Goal: Obtain resource: Download file/media

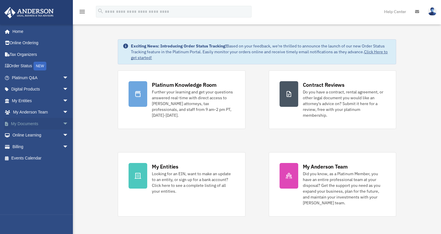
click at [39, 125] on link "My Documents arrow_drop_down" at bounding box center [40, 124] width 73 height 12
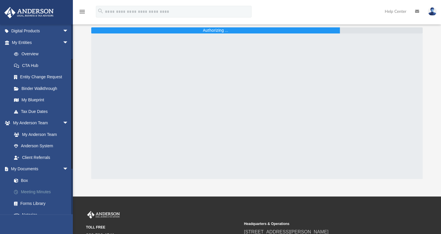
scroll to position [116, 0]
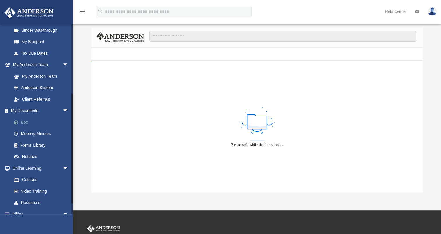
click at [24, 122] on link "Box" at bounding box center [42, 122] width 69 height 12
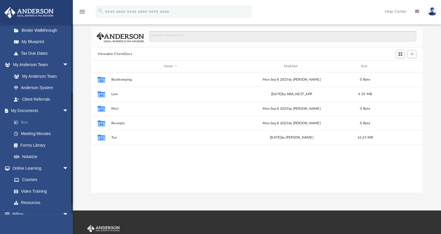
scroll to position [128, 326]
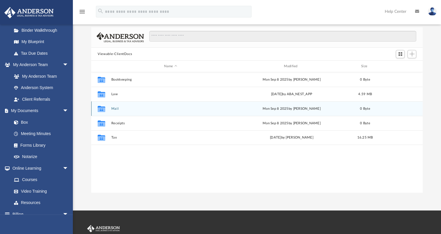
click at [104, 110] on icon "grid" at bounding box center [102, 109] width 8 height 5
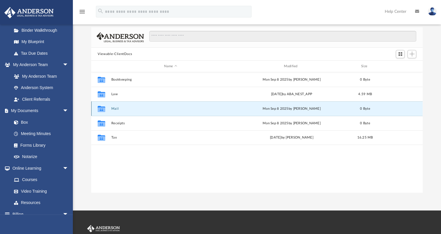
click at [102, 108] on icon "grid" at bounding box center [102, 109] width 8 height 5
drag, startPoint x: 102, startPoint y: 108, endPoint x: 116, endPoint y: 108, distance: 14.0
click at [116, 108] on button "Mail" at bounding box center [170, 109] width 118 height 4
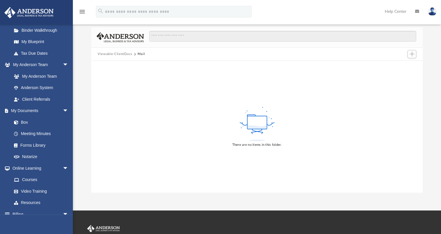
click at [117, 54] on button "Viewable-ClientDocs" at bounding box center [115, 54] width 34 height 5
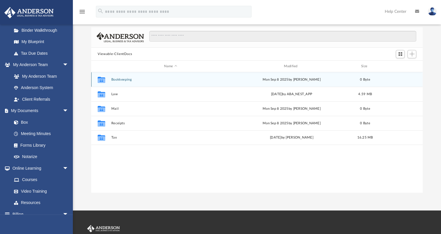
click at [119, 78] on button "Bookkeeping" at bounding box center [170, 80] width 118 height 4
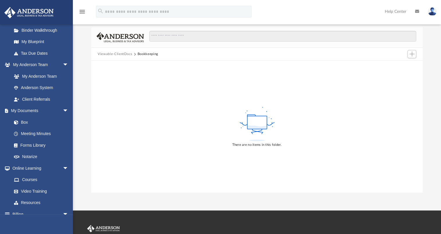
click at [116, 52] on button "Viewable-ClientDocs" at bounding box center [115, 54] width 34 height 5
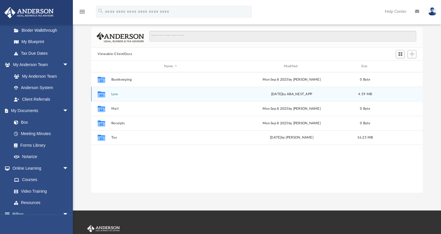
click at [114, 96] on div "Collaborated Folder Law Wed Oct 1 2025 by ABA_NEST_APP 4.59 MB" at bounding box center [256, 94] width 331 height 15
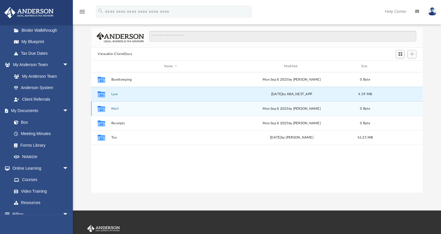
click at [116, 109] on button "Mail" at bounding box center [170, 109] width 118 height 4
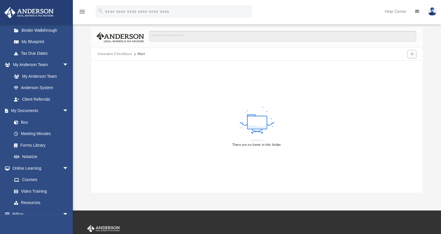
click at [119, 54] on button "Viewable-ClientDocs" at bounding box center [115, 54] width 34 height 5
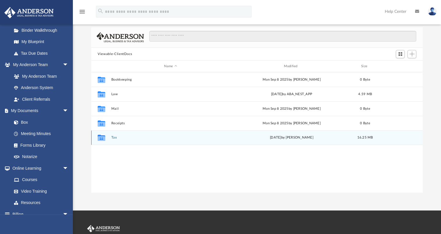
click at [118, 139] on button "Tax" at bounding box center [170, 138] width 118 height 4
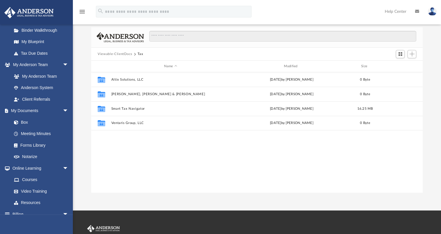
click at [123, 52] on button "Viewable-ClientDocs" at bounding box center [115, 54] width 34 height 5
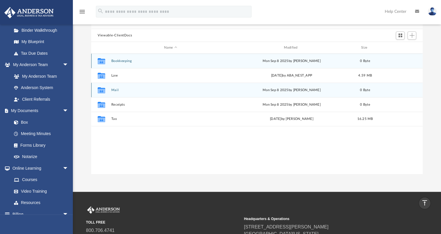
scroll to position [0, 0]
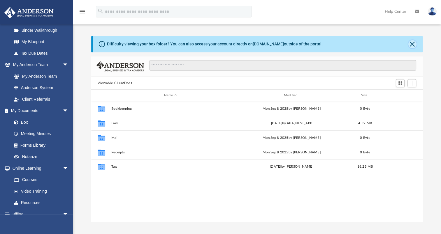
click at [415, 43] on button "Close" at bounding box center [412, 44] width 8 height 8
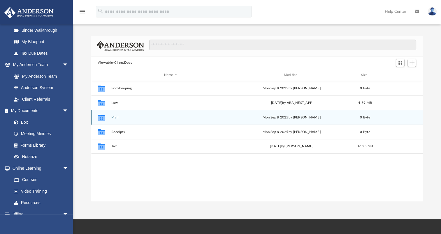
click at [100, 116] on icon "grid" at bounding box center [102, 118] width 8 height 6
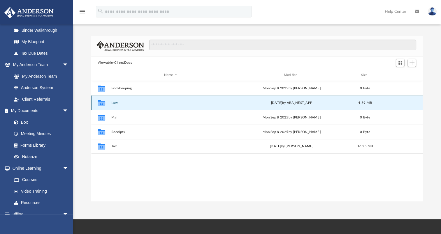
click at [114, 101] on button "Law" at bounding box center [170, 103] width 118 height 4
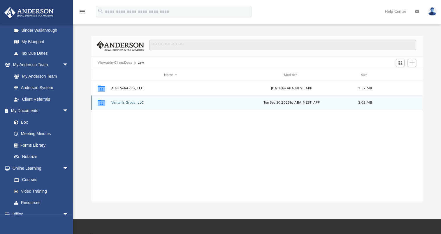
click at [125, 102] on button "Ventaris Group, LLC" at bounding box center [170, 103] width 118 height 4
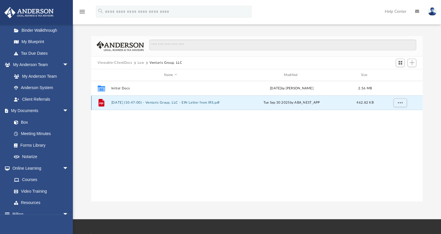
click at [190, 102] on button "2025.09.30 (10:47:00) - Ventaris Group, LLC - EIN Letter from IRS.pdf" at bounding box center [170, 103] width 118 height 4
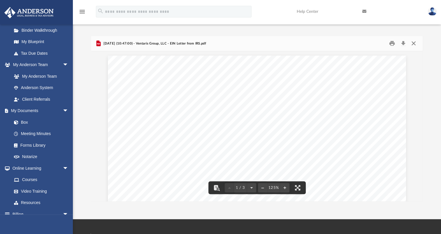
click at [414, 43] on button "Close" at bounding box center [413, 43] width 10 height 9
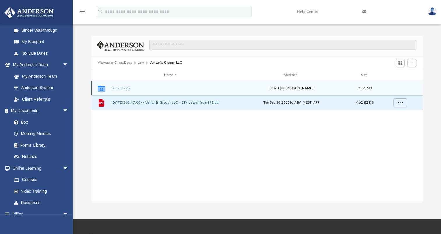
click at [125, 88] on button "Initial Docs" at bounding box center [170, 88] width 118 height 4
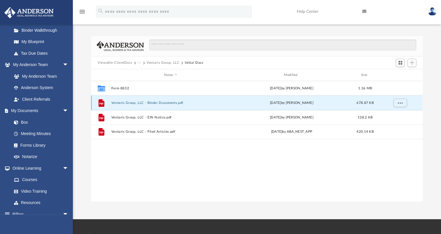
click at [160, 104] on button "Ventaris Group, LLC - Binder Documents.pdf" at bounding box center [170, 103] width 118 height 4
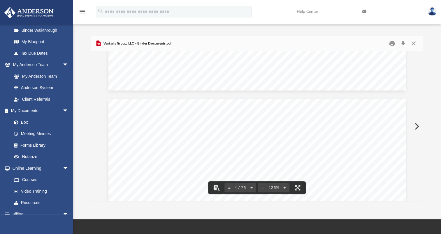
scroll to position [1310, 0]
click at [414, 43] on button "Close" at bounding box center [413, 43] width 10 height 9
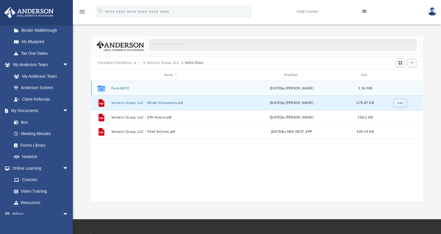
click at [122, 87] on button "Form 8832" at bounding box center [170, 88] width 118 height 4
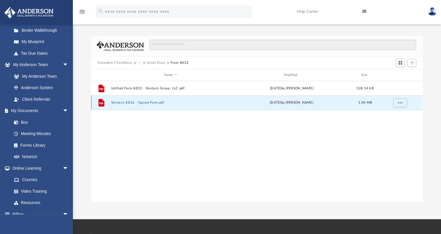
click at [147, 103] on button "Ventaris 8832 - Signed Form.pdf" at bounding box center [170, 103] width 118 height 4
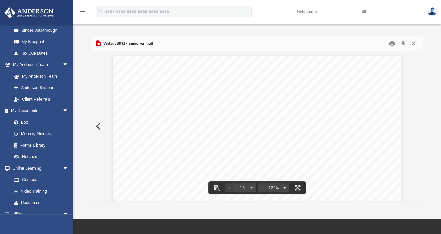
click at [96, 124] on button "Preview" at bounding box center [97, 126] width 13 height 16
click at [413, 43] on button "Close" at bounding box center [413, 43] width 10 height 9
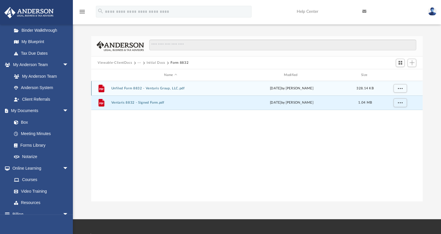
click at [172, 87] on button "Unfiled Form 8832 - Ventaris Group, LLC.pdf" at bounding box center [170, 88] width 118 height 4
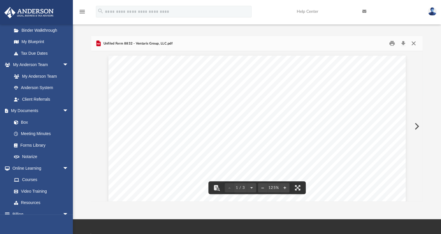
click at [413, 41] on button "Close" at bounding box center [413, 43] width 10 height 9
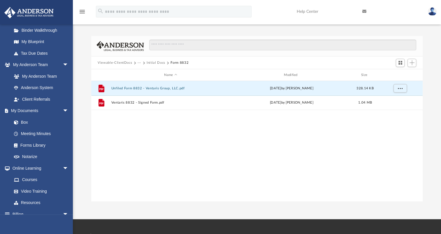
click at [118, 66] on div "Viewable-ClientDocs ··· Initial Docs Form 8832" at bounding box center [256, 62] width 331 height 13
click at [119, 63] on button "Viewable-ClientDocs" at bounding box center [115, 62] width 34 height 5
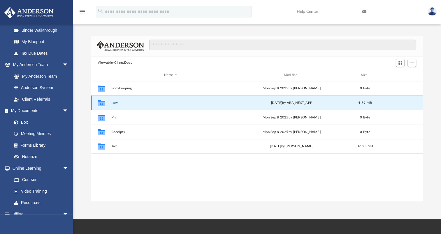
click at [114, 102] on button "Law" at bounding box center [170, 103] width 118 height 4
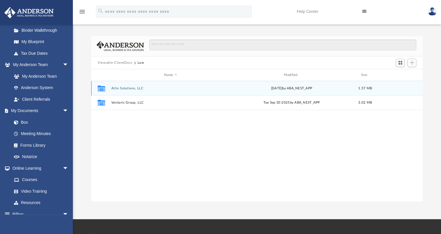
click at [121, 88] on button "Altix Solutions, LLC" at bounding box center [170, 88] width 118 height 4
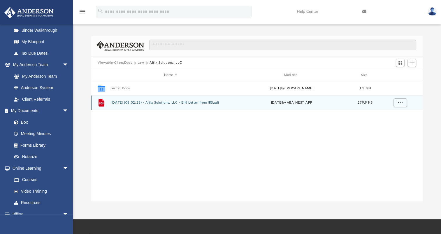
click at [130, 103] on button "2025.10.01 (08:02:23) - Altix Solutions, LLC - EIN Letter from IRS.pdf" at bounding box center [170, 103] width 118 height 4
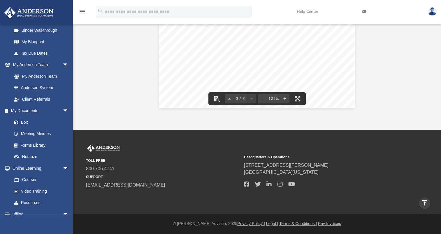
scroll to position [0, 0]
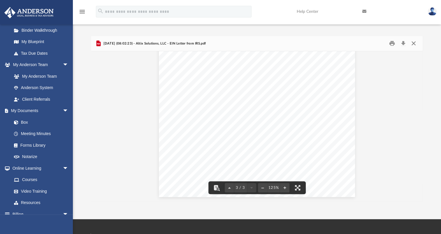
click at [413, 43] on button "Close" at bounding box center [413, 43] width 10 height 9
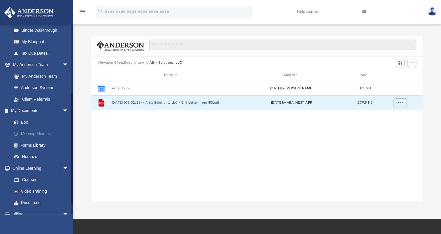
click at [33, 135] on link "Meeting Minutes" at bounding box center [42, 134] width 69 height 12
click at [36, 134] on link "Meeting Minutes" at bounding box center [42, 134] width 69 height 12
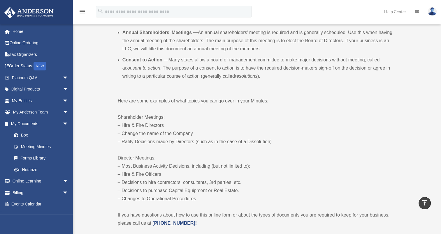
scroll to position [233, 0]
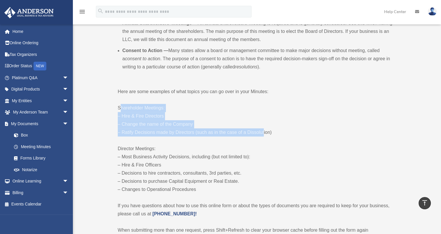
drag, startPoint x: 119, startPoint y: 107, endPoint x: 263, endPoint y: 129, distance: 145.2
click at [263, 129] on p "Shareholder Meetings: – Hire & Fire Directors – Change the name of the Company …" at bounding box center [256, 120] width 277 height 33
drag, startPoint x: 124, startPoint y: 149, endPoint x: 240, endPoint y: 186, distance: 121.0
click at [240, 186] on p "Director Meetings: – Most Business Activity Decisions, including (but not limit…" at bounding box center [256, 169] width 277 height 49
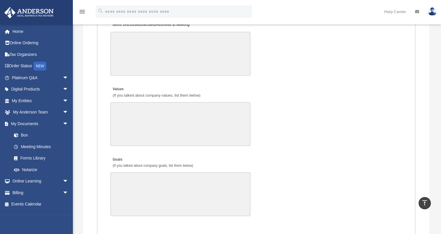
scroll to position [903, 0]
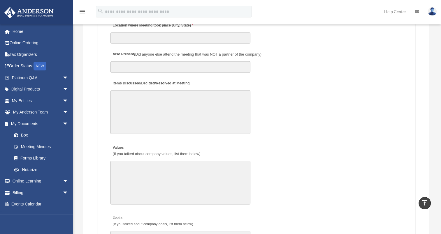
drag, startPoint x: 169, startPoint y: 123, endPoint x: 166, endPoint y: 115, distance: 8.5
click at [167, 118] on textarea "Items Discussed/Decided/Resolved at Meeting" at bounding box center [180, 112] width 140 height 44
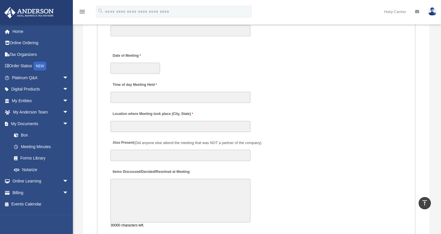
scroll to position [815, 0]
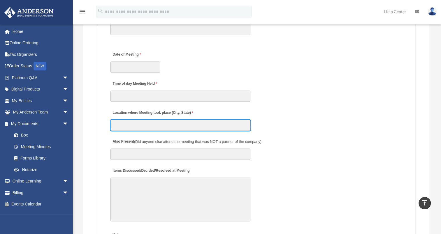
click at [185, 126] on input "Location where Meeting took place (City, State)" at bounding box center [180, 125] width 140 height 11
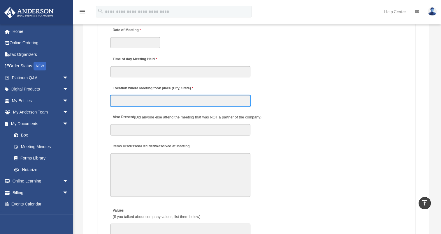
scroll to position [873, 0]
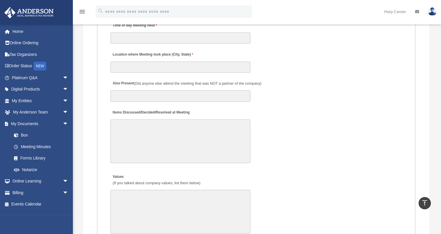
click at [151, 128] on textarea "Items Discussed/Decided/Resolved at Meeting" at bounding box center [180, 141] width 140 height 44
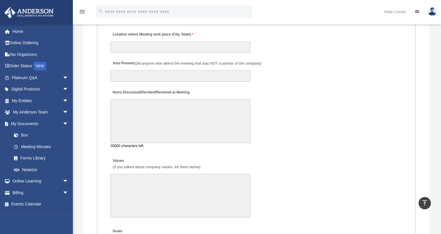
scroll to position [932, 0]
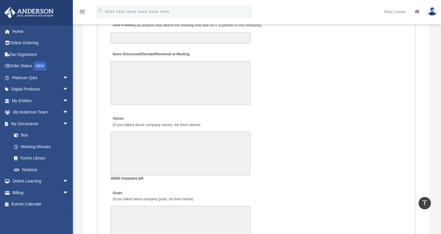
click at [176, 142] on textarea "Values (If you talked about company values, list them below)" at bounding box center [180, 154] width 140 height 44
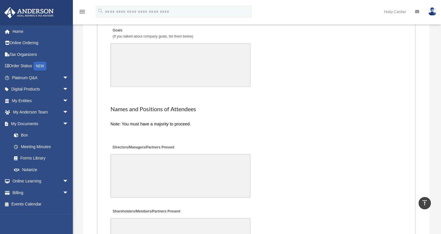
scroll to position [1106, 0]
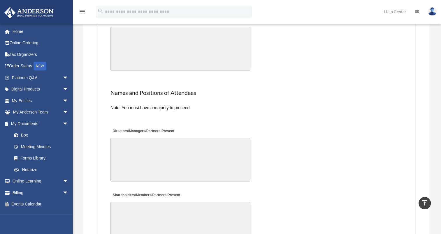
click at [156, 146] on textarea "Directors/Managers/Partners Present" at bounding box center [180, 160] width 140 height 44
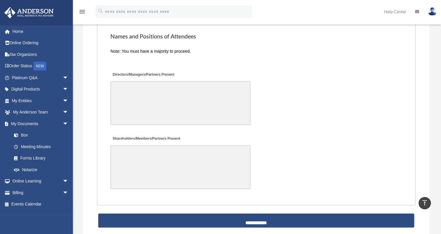
scroll to position [1194, 0]
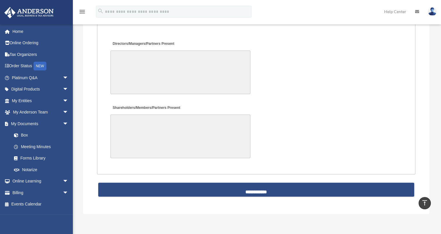
click at [155, 140] on textarea "Shareholders/Members/Partners Present" at bounding box center [180, 137] width 140 height 44
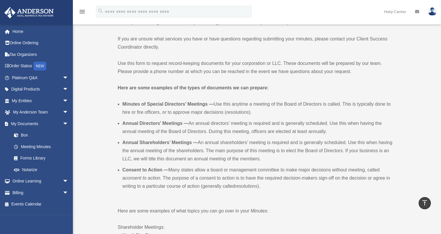
scroll to position [0, 0]
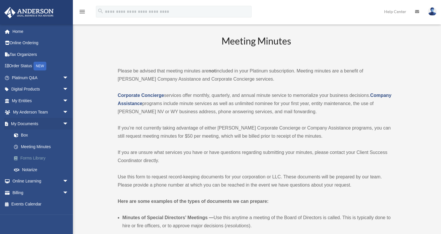
click at [20, 158] on link "Forms Library" at bounding box center [42, 159] width 69 height 12
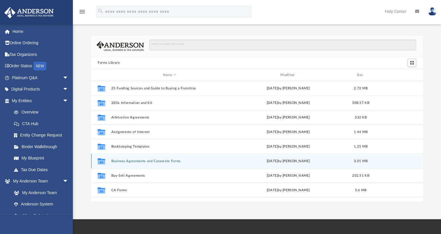
scroll to position [128, 326]
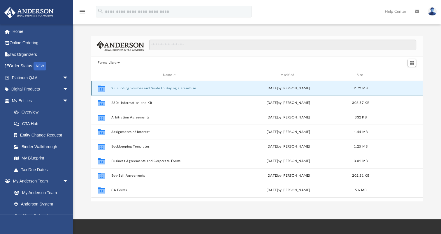
click at [149, 89] on button "25 Funding Sources and Guide to Buying a Franchise" at bounding box center [169, 88] width 116 height 4
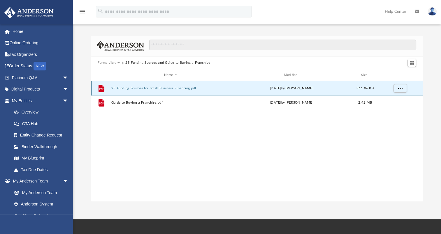
click at [148, 87] on button "25 Funding Sources for Small Business Financing.pdf" at bounding box center [170, 88] width 118 height 4
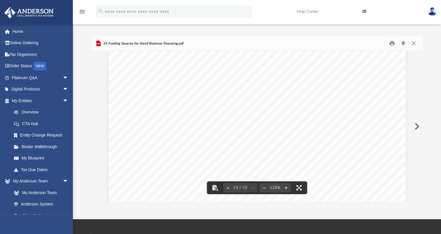
scroll to position [4959, 0]
click at [411, 41] on button "Close" at bounding box center [413, 43] width 10 height 9
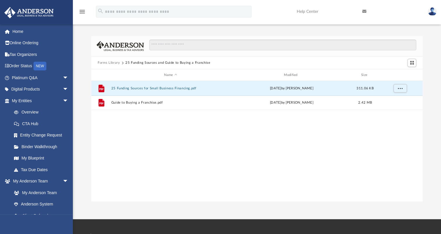
click at [110, 63] on button "Forms Library" at bounding box center [109, 62] width 22 height 5
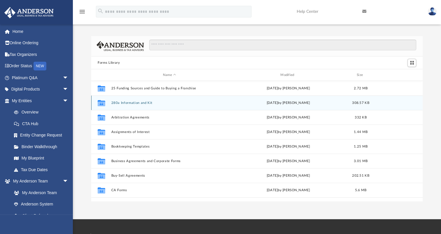
click at [141, 103] on button "280a Information and Kit" at bounding box center [169, 103] width 116 height 4
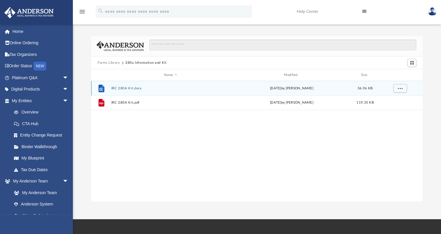
click at [135, 89] on button "IRC 280A Kit.docx" at bounding box center [170, 88] width 118 height 4
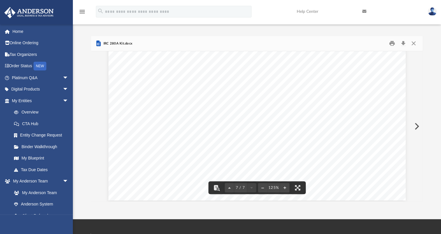
scroll to position [2601, 0]
click at [403, 43] on button "Download" at bounding box center [402, 43] width 10 height 9
click at [411, 43] on button "Close" at bounding box center [413, 43] width 10 height 9
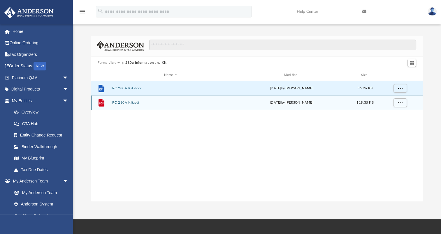
click at [120, 102] on button "IRC 280A Kit.pdf" at bounding box center [170, 103] width 118 height 4
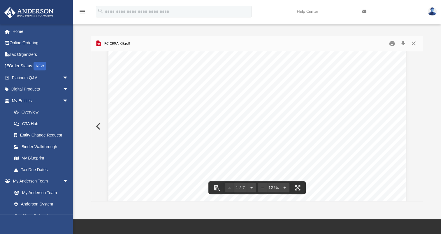
scroll to position [29, 0]
click at [404, 43] on button "Download" at bounding box center [402, 43] width 10 height 9
click at [391, 70] on div "FORM KIT FOR USING INTERNAL REVENUE CODE SECTION 280A All rights reserved. No p…" at bounding box center [256, 218] width 297 height 384
click at [410, 42] on button "Close" at bounding box center [413, 43] width 10 height 9
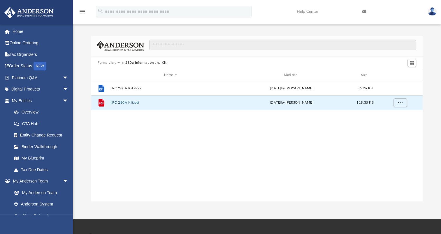
click at [112, 63] on button "Forms Library" at bounding box center [109, 62] width 22 height 5
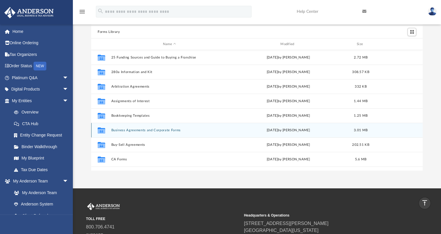
scroll to position [0, 0]
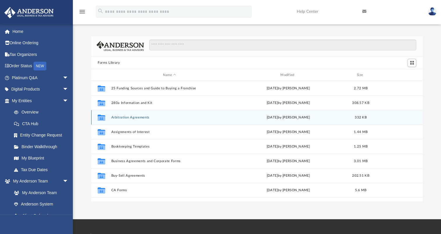
click at [130, 119] on button "Arbitration Agreements" at bounding box center [169, 118] width 116 height 4
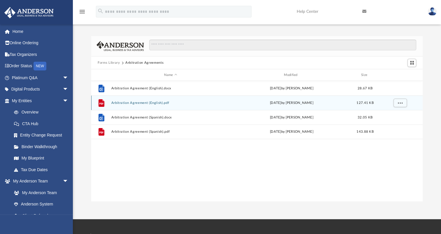
click at [141, 102] on button "Arbitration Agreement (English).pdf" at bounding box center [170, 103] width 118 height 4
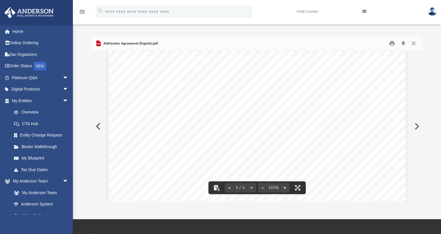
scroll to position [1718, 0]
click at [414, 40] on button "Close" at bounding box center [413, 43] width 10 height 9
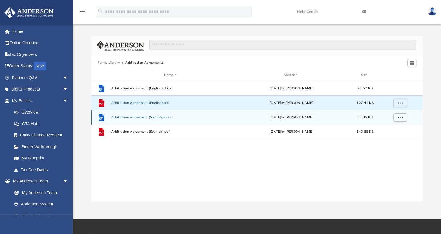
click at [141, 117] on button "Arbitration Agreement (Spanish).docx" at bounding box center [170, 118] width 118 height 4
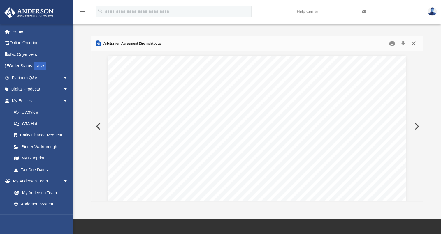
click at [413, 45] on button "Close" at bounding box center [413, 43] width 10 height 9
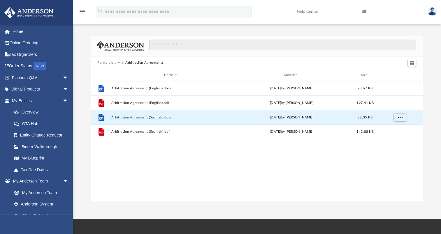
click at [109, 64] on button "Forms Library" at bounding box center [109, 62] width 22 height 5
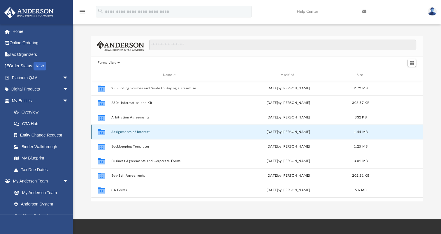
click at [135, 132] on button "Assignments of Interest" at bounding box center [169, 132] width 116 height 4
click at [132, 132] on button "Assignments of Interest" at bounding box center [169, 132] width 116 height 4
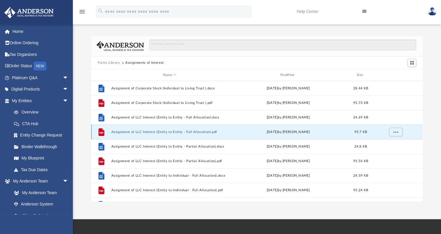
click at [139, 130] on button "Assignment of LLC Interest (Entity to Entity - Full Allocation).pdf" at bounding box center [169, 132] width 116 height 4
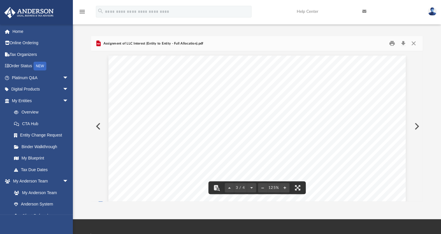
scroll to position [670, 0]
drag, startPoint x: 186, startPoint y: 89, endPoint x: 204, endPoint y: 90, distance: 17.5
drag, startPoint x: 413, startPoint y: 41, endPoint x: 407, endPoint y: 46, distance: 8.1
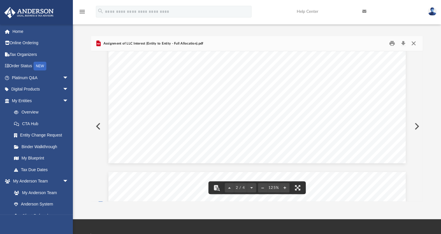
click at [413, 42] on button "Close" at bounding box center [413, 43] width 10 height 9
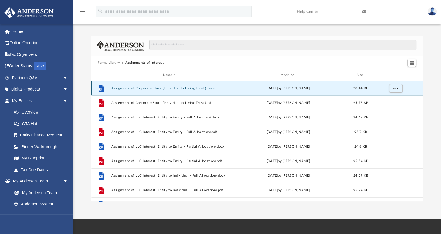
click at [175, 87] on button "Assignment of Corporate Stock (Individual to Living Trust ).docx" at bounding box center [169, 88] width 116 height 4
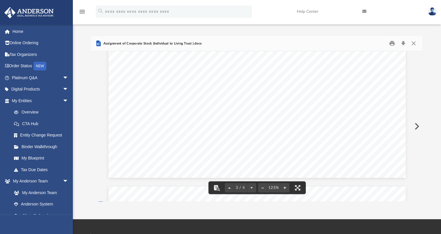
scroll to position [1165, 0]
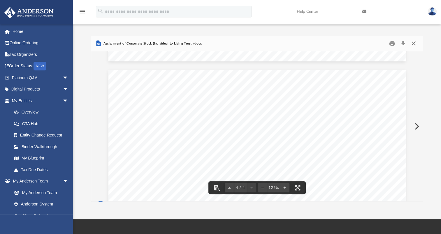
click at [413, 40] on button "Close" at bounding box center [413, 43] width 10 height 9
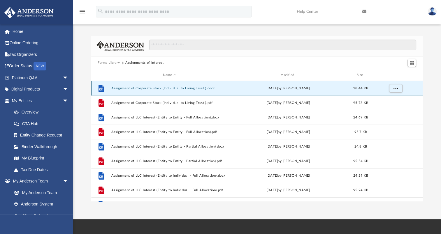
click at [186, 88] on button "Assignment of Corporate Stock (Individual to Living Trust ).docx" at bounding box center [169, 88] width 116 height 4
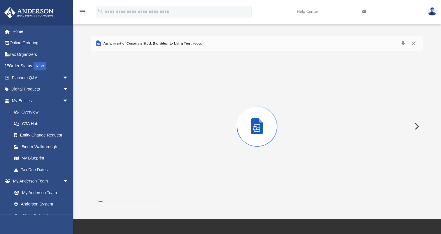
scroll to position [1179, 0]
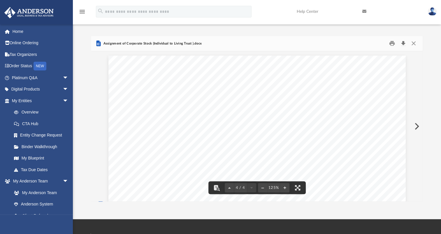
click at [401, 41] on button "Download" at bounding box center [402, 43] width 10 height 9
click at [410, 42] on button "Close" at bounding box center [413, 43] width 10 height 9
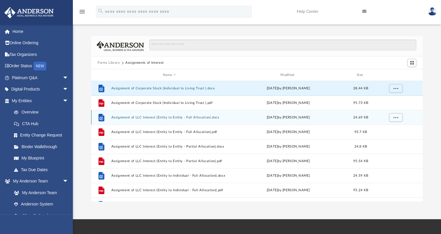
click at [177, 116] on button "Assignment of LLC Interest (Entity to Entity - Full Allocation).docx" at bounding box center [169, 118] width 116 height 4
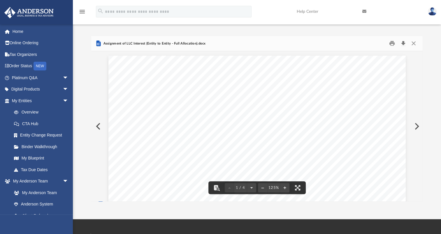
click at [403, 42] on button "Download" at bounding box center [402, 43] width 10 height 9
click at [412, 42] on button "Close" at bounding box center [413, 43] width 10 height 9
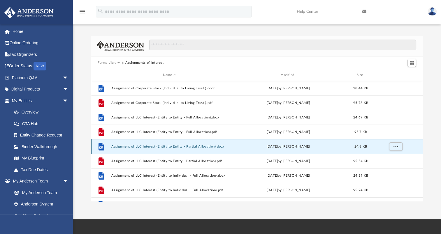
click at [179, 146] on button "Assignment of LLC Interest (Entity to Entity - Partial Allocation).docx" at bounding box center [169, 147] width 116 height 4
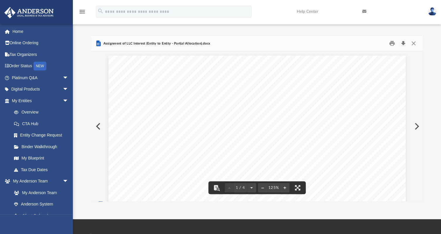
click at [403, 46] on button "Download" at bounding box center [402, 43] width 10 height 9
click at [413, 41] on button "Close" at bounding box center [413, 43] width 10 height 9
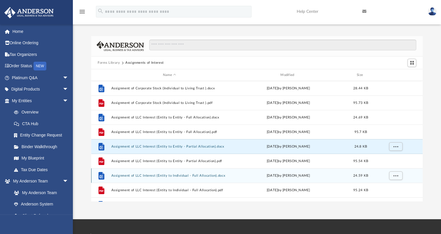
click at [146, 173] on div "File Assignment of LLC Interest (Entity to Individual - Full Allocation).docx W…" at bounding box center [256, 175] width 331 height 15
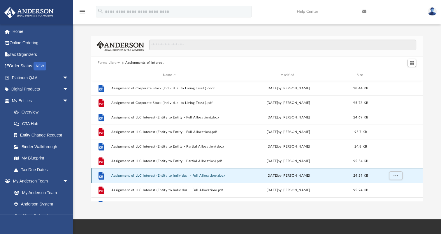
click at [146, 175] on button "Assignment of LLC Interest (Entity to Individual - Full Allocation).docx" at bounding box center [169, 176] width 116 height 4
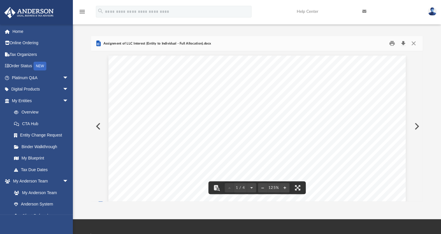
click at [403, 44] on button "Download" at bounding box center [402, 43] width 10 height 9
click at [286, 44] on div "Assignment of LLC Interest (Entity to Individual - Full Allocation).docx" at bounding box center [256, 43] width 331 height 15
click at [412, 44] on button "Close" at bounding box center [413, 43] width 10 height 9
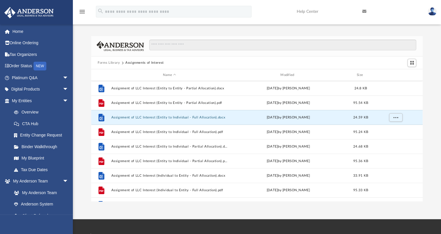
scroll to position [87, 0]
click at [198, 118] on button "Assignment of LLC Interest (Entity to Individual - Partial Allocation).docx" at bounding box center [169, 118] width 116 height 4
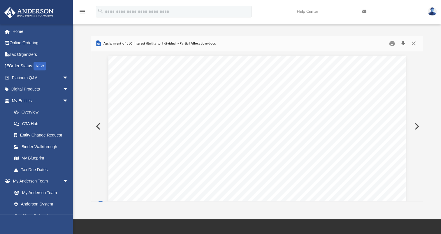
click at [402, 42] on button "Download" at bounding box center [402, 43] width 10 height 9
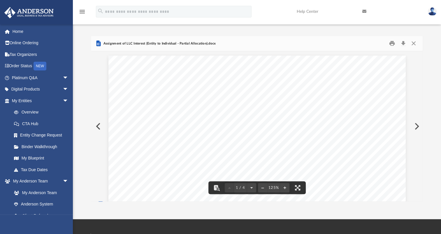
click at [273, 48] on div "Assignment of LLC Interest (Entity to Individual - Partial Allocation).docx" at bounding box center [256, 43] width 331 height 15
click at [413, 43] on button "Close" at bounding box center [413, 43] width 10 height 9
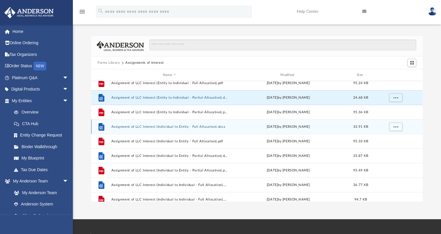
scroll to position [116, 0]
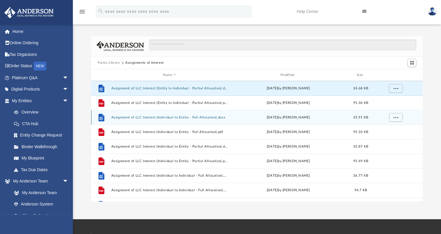
click at [193, 117] on button "Assignment of LLC Interest (Individual to Entity - Full Allocation).docx" at bounding box center [169, 118] width 116 height 4
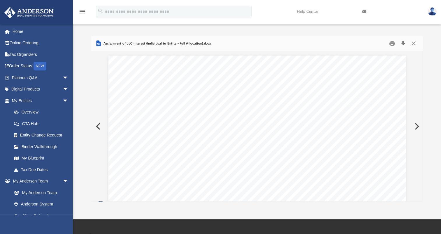
click at [401, 42] on button "Download" at bounding box center [402, 43] width 10 height 9
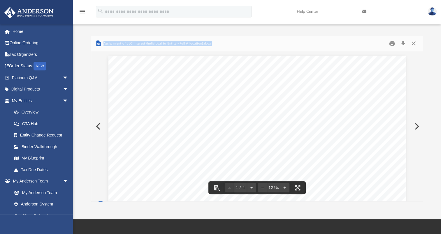
click at [269, 68] on div "Forms Library Assignments of Interest Name Modified Size File Assignment of LLC…" at bounding box center [256, 119] width 331 height 166
click at [413, 41] on button "Close" at bounding box center [413, 43] width 10 height 9
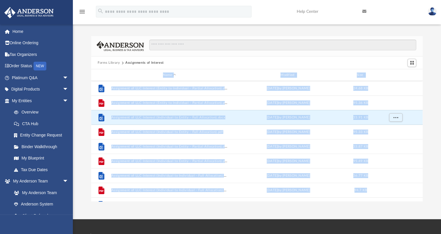
scroll to position [146, 0]
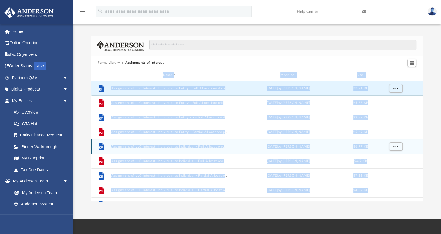
click at [234, 148] on div "Wed Oct 5 2022 by Mary Acree" at bounding box center [288, 146] width 116 height 5
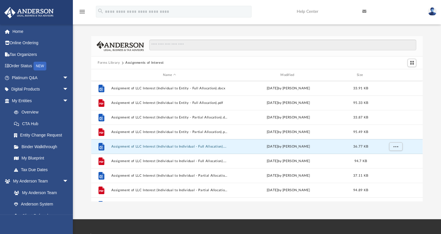
click at [229, 54] on div at bounding box center [280, 48] width 272 height 17
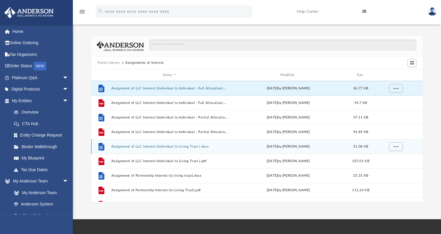
scroll to position [214, 0]
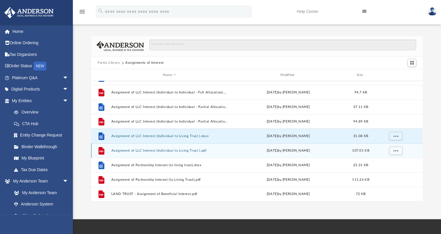
drag, startPoint x: 192, startPoint y: 135, endPoint x: 230, endPoint y: 147, distance: 39.4
click at [230, 147] on div "File Assignment of LLC Interest (Individual to Entity - Partial Allocation).pdf…" at bounding box center [256, 34] width 331 height 335
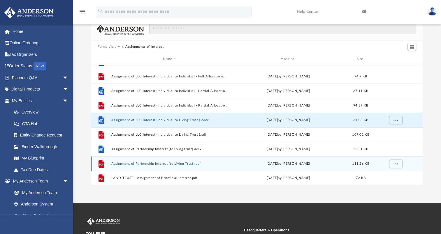
scroll to position [29, 0]
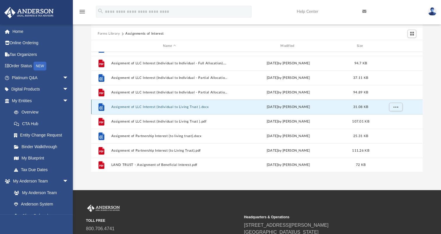
click at [171, 107] on button "Assignment of LLC Interest (Individual to Living Trust ).docx" at bounding box center [169, 107] width 116 height 4
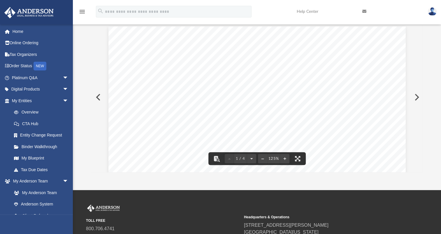
scroll to position [0, 0]
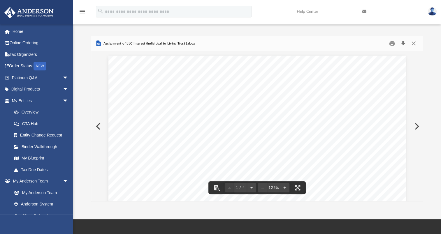
click at [404, 41] on button "Download" at bounding box center [402, 43] width 10 height 9
click at [414, 44] on button "Close" at bounding box center [413, 43] width 10 height 9
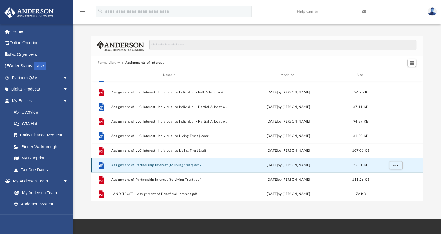
click at [197, 163] on button "Assignment of Partnership Interest (to living trust).docx" at bounding box center [169, 165] width 116 height 4
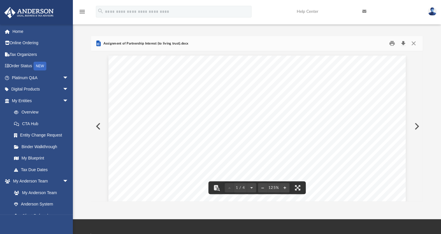
click at [403, 42] on button "Download" at bounding box center [402, 43] width 10 height 9
click at [409, 40] on button "Close" at bounding box center [413, 43] width 10 height 9
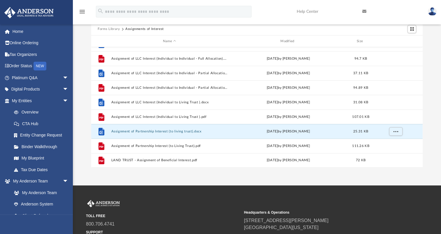
scroll to position [87, 0]
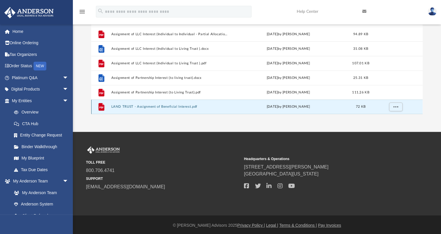
click at [187, 107] on button "LAND TRUST - Assignment of Beneficial Interest.pdf" at bounding box center [169, 107] width 116 height 4
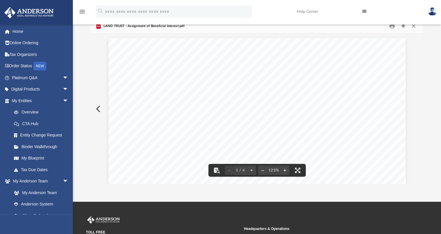
scroll to position [0, 0]
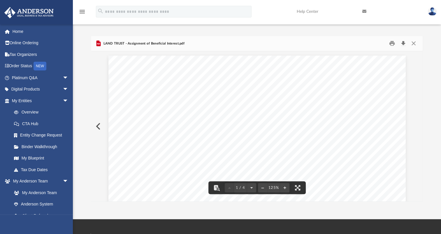
click at [400, 45] on button "Download" at bounding box center [402, 43] width 10 height 9
click at [414, 38] on div "LAND TRUST - Assignment of Beneficial Interest.pdf" at bounding box center [256, 43] width 331 height 15
click at [413, 43] on button "Close" at bounding box center [413, 43] width 10 height 9
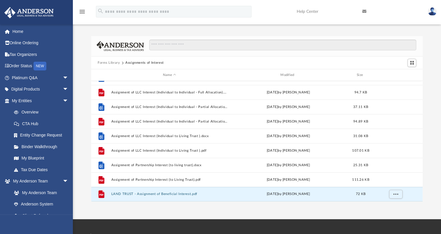
click at [117, 61] on button "Forms Library" at bounding box center [109, 62] width 22 height 5
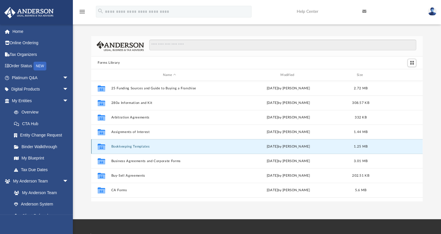
click at [139, 146] on button "Bookkeeping Templates" at bounding box center [169, 147] width 116 height 4
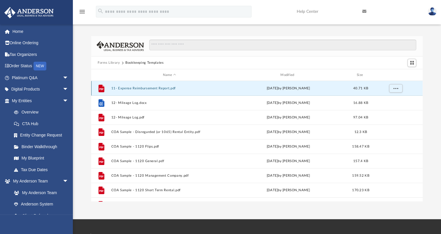
click at [142, 88] on button "11- Expense Reimbursement Report.pdf" at bounding box center [169, 88] width 116 height 4
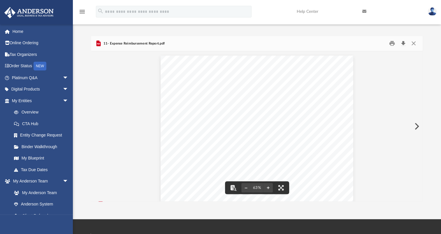
click at [402, 44] on button "Download" at bounding box center [402, 43] width 10 height 9
click at [378, 98] on div "PURPOSE: EMPLOYEE Name: Please attach all Invoices to this Statement. Date Desc…" at bounding box center [256, 130] width 331 height 158
click at [414, 42] on button "Close" at bounding box center [413, 43] width 10 height 9
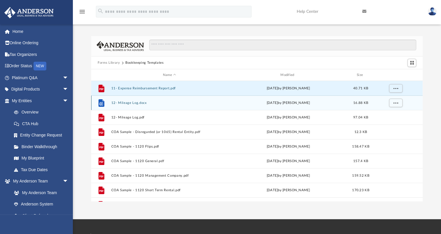
click at [136, 102] on button "12- Mileage Log.docx" at bounding box center [169, 103] width 116 height 4
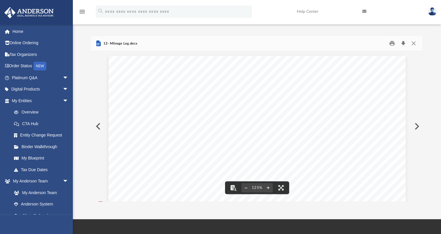
click at [401, 44] on button "Download" at bounding box center [402, 43] width 10 height 9
click at [414, 44] on button "Close" at bounding box center [413, 43] width 10 height 9
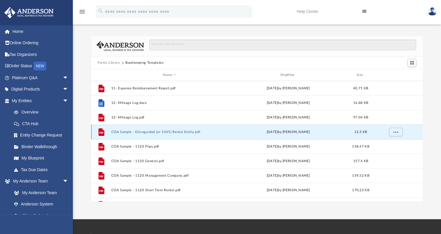
click at [169, 132] on button "COA Sample - Disregarded (or 1065) Rental Entity.pdf" at bounding box center [169, 132] width 116 height 4
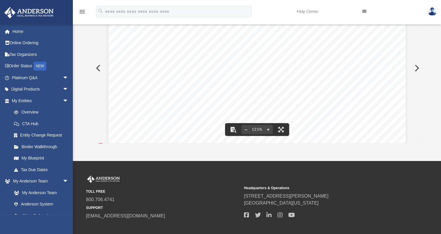
scroll to position [39, 0]
click at [236, 97] on span "Other Current Liability" at bounding box center [256, 99] width 41 height 4
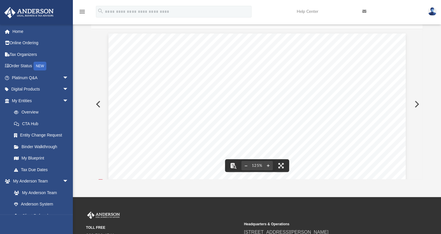
scroll to position [0, 0]
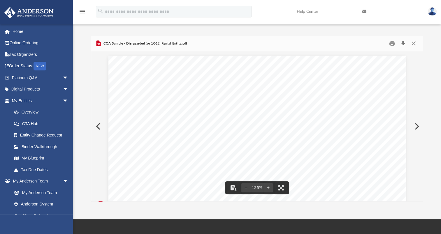
click at [403, 42] on button "Download" at bounding box center [402, 43] width 10 height 9
click at [285, 37] on div "COA Sample - Disregarded (or 1065) Rental Entity.pdf" at bounding box center [256, 43] width 331 height 15
click at [414, 41] on button "Close" at bounding box center [413, 43] width 10 height 9
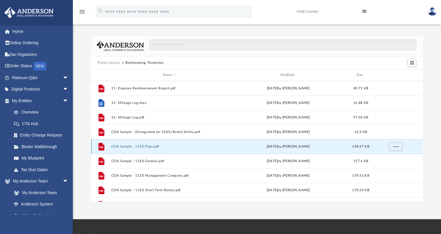
click at [148, 146] on button "COA Sample - 1120 Flips.pdf" at bounding box center [169, 147] width 116 height 4
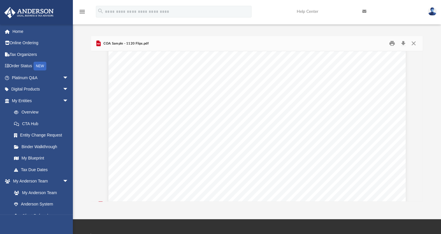
scroll to position [68, 0]
click at [402, 43] on button "Download" at bounding box center [402, 43] width 10 height 9
drag, startPoint x: 392, startPoint y: 115, endPoint x: 395, endPoint y: 109, distance: 7.3
click at [391, 115] on div "Chart of Accounts (Sample) 1120 Flips 1 Account Name QBD Type QBO Type QBO Deta…" at bounding box center [256, 179] width 297 height 384
click at [415, 44] on button "Close" at bounding box center [413, 43] width 10 height 9
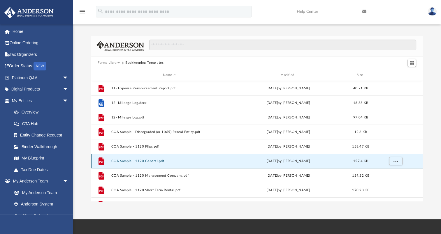
click at [150, 161] on button "COA Sample - 1120 General.pdf" at bounding box center [169, 161] width 116 height 4
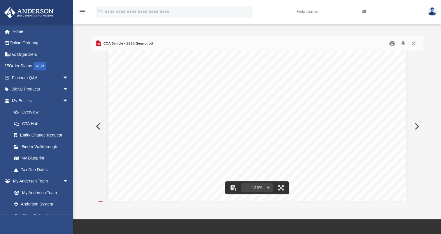
scroll to position [0, 0]
click at [403, 42] on button "Download" at bounding box center [402, 43] width 10 height 9
click at [432, 47] on div "Forms Library Bookkeeping Templates Name Modified Size File 11- Expense Reimbur…" at bounding box center [257, 119] width 368 height 166
click at [416, 44] on button "Close" at bounding box center [413, 43] width 10 height 9
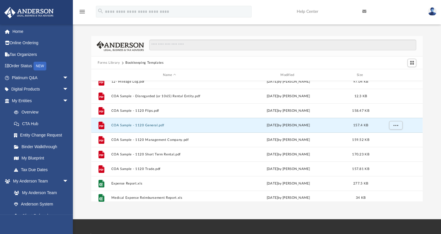
scroll to position [40, 0]
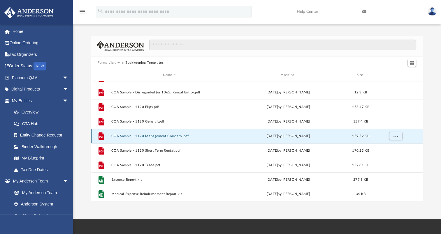
click at [170, 136] on button "COA Sample - 1120 Management Company.pdf" at bounding box center [169, 136] width 116 height 4
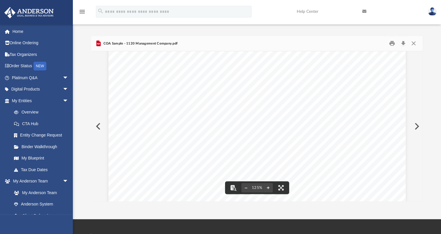
scroll to position [0, 0]
click at [404, 43] on button "Download" at bounding box center [402, 43] width 10 height 9
click at [413, 43] on button "Close" at bounding box center [413, 43] width 10 height 9
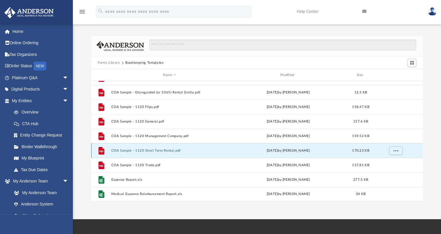
click at [168, 150] on button "COA Sample - 1120 Short Term Rental.pdf" at bounding box center [169, 151] width 116 height 4
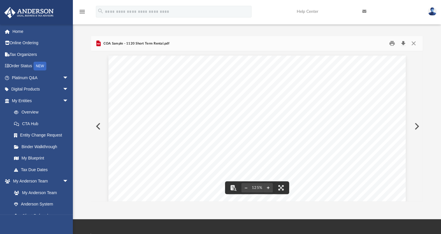
click at [404, 42] on button "Download" at bounding box center [402, 43] width 10 height 9
click at [414, 43] on button "Close" at bounding box center [413, 43] width 10 height 9
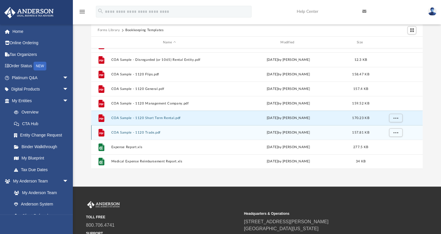
scroll to position [58, 0]
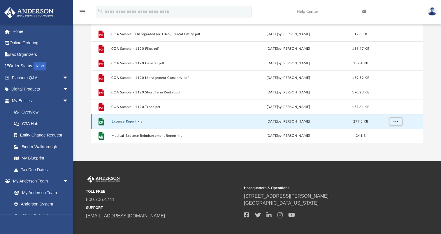
click at [133, 121] on button "Expense Report.xls" at bounding box center [169, 122] width 116 height 4
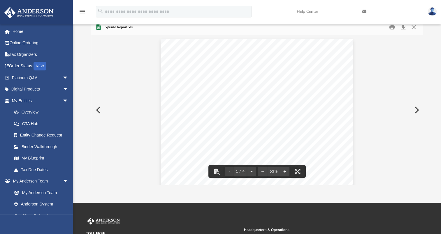
scroll to position [7, 0]
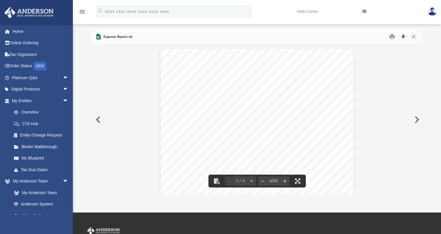
click at [401, 36] on button "Download" at bounding box center [402, 36] width 10 height 9
drag, startPoint x: 385, startPoint y: 183, endPoint x: 388, endPoint y: 166, distance: 16.8
click at [413, 37] on button "Close" at bounding box center [413, 36] width 10 height 9
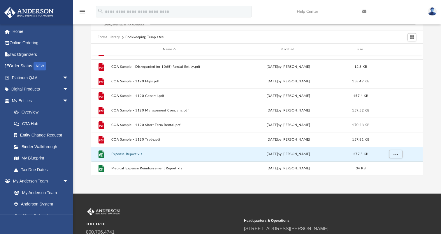
scroll to position [36, 0]
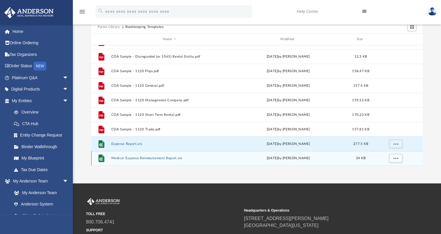
click at [158, 159] on button "Medical Expense Reimbursement Report.xls" at bounding box center [169, 158] width 116 height 4
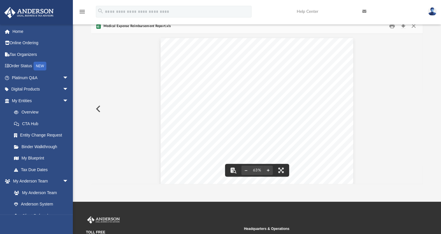
scroll to position [0, 0]
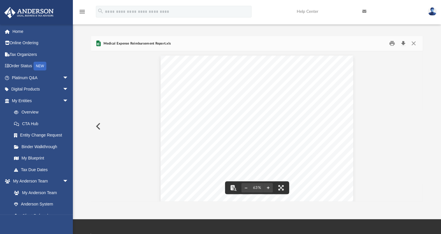
click at [403, 44] on button "Download" at bounding box center [402, 43] width 10 height 9
click at [284, 36] on div "Medical Expense Reimbursement Report.xls" at bounding box center [256, 43] width 331 height 15
click at [414, 43] on button "Close" at bounding box center [413, 43] width 10 height 9
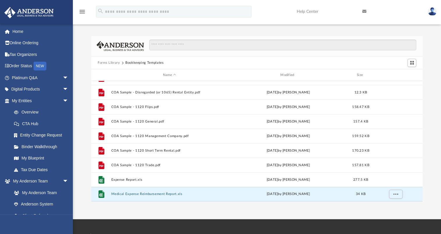
click at [115, 64] on button "Forms Library" at bounding box center [109, 62] width 22 height 5
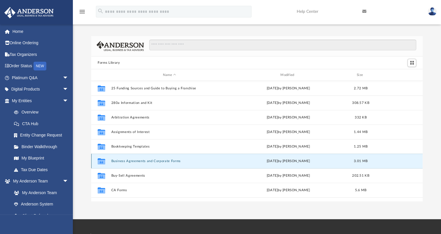
click at [167, 161] on button "Business Agreements and Corporate Forms" at bounding box center [169, 161] width 116 height 4
click at [162, 160] on button "Business Agreements and Corporate Forms" at bounding box center [169, 161] width 116 height 4
click at [163, 160] on button "Business Agreements and Corporate Forms" at bounding box center [169, 161] width 116 height 4
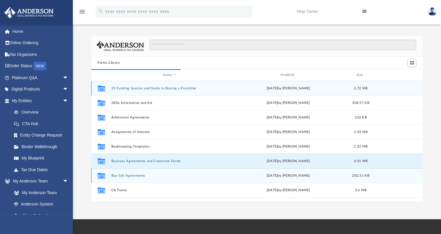
scroll to position [110, 326]
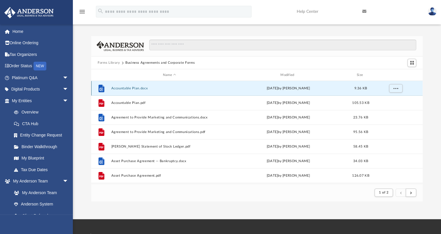
click at [131, 88] on button "Accountable Plan.docx" at bounding box center [169, 88] width 116 height 4
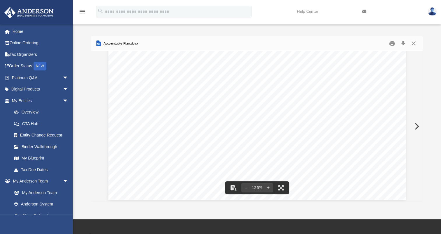
scroll to position [243, 0]
click at [412, 43] on button "Close" at bounding box center [413, 43] width 10 height 9
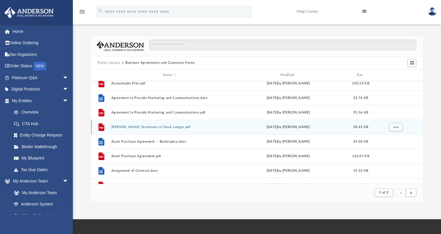
scroll to position [29, 0]
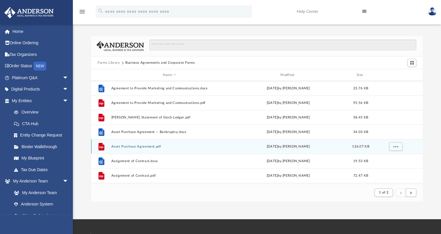
click at [151, 146] on button "Asset Purchase Agreement.pdf" at bounding box center [169, 147] width 116 height 4
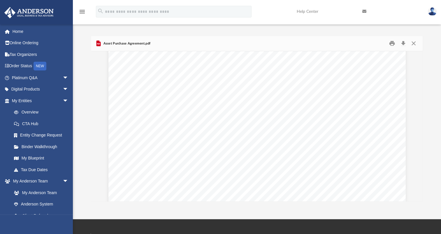
scroll to position [1630, 0]
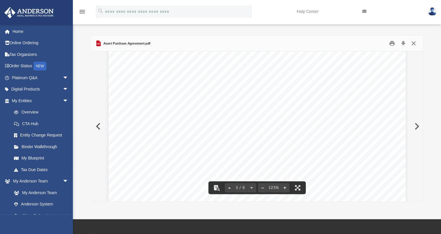
drag, startPoint x: 414, startPoint y: 43, endPoint x: 413, endPoint y: 48, distance: 5.5
click at [414, 43] on button "Close" at bounding box center [413, 43] width 10 height 9
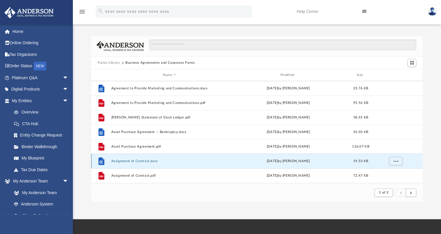
click at [149, 160] on button "Assignment of Contract.docx" at bounding box center [169, 161] width 116 height 4
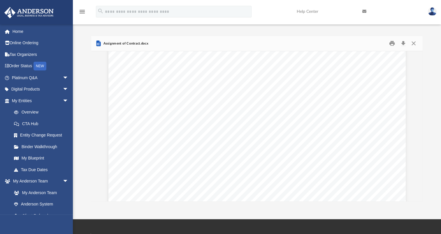
scroll to position [636, 0]
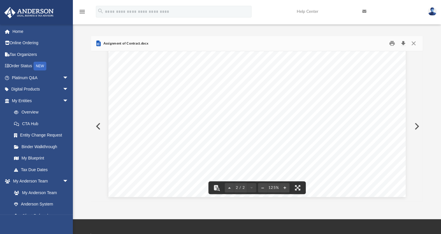
click at [402, 40] on button "Download" at bounding box center [402, 43] width 10 height 9
click at [314, 69] on div at bounding box center [256, 69] width 331 height 1
click at [412, 41] on button "Close" at bounding box center [413, 43] width 10 height 9
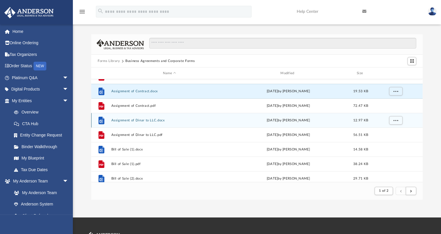
scroll to position [87, 0]
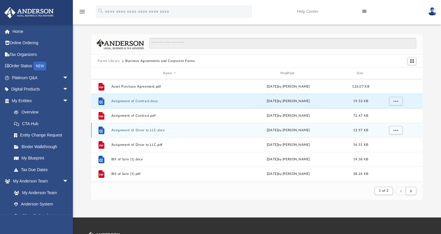
click at [151, 129] on button "Assignment of Dinar to LLC.docx" at bounding box center [169, 130] width 116 height 4
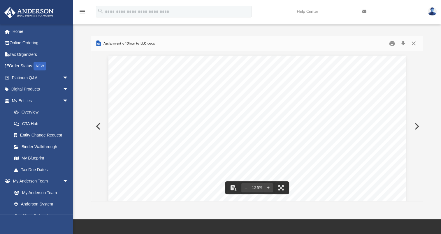
scroll to position [0, 0]
click at [412, 41] on button "Close" at bounding box center [413, 43] width 10 height 9
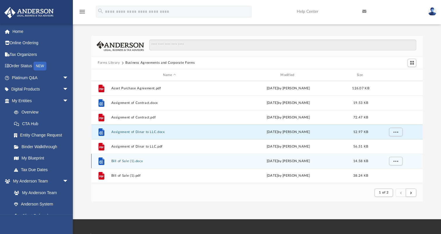
click at [134, 159] on div "File Bill of Sale (1).docx Wed Oct 5 2022 by Mary Acree 14.58 KB" at bounding box center [256, 161] width 331 height 15
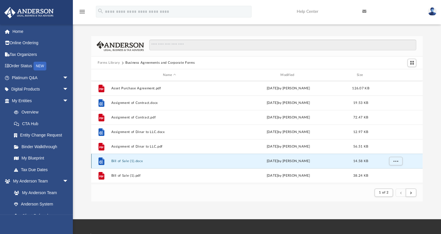
click at [134, 160] on button "Bill of Sale (1).docx" at bounding box center [169, 161] width 116 height 4
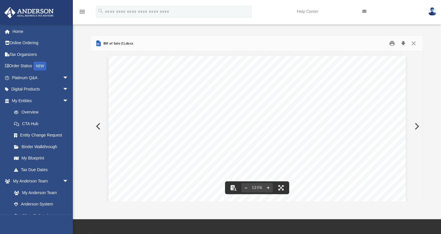
click at [403, 42] on button "Download" at bounding box center [402, 43] width 10 height 9
drag, startPoint x: 303, startPoint y: 67, endPoint x: 303, endPoint y: 70, distance: 3.2
click at [409, 42] on button "Close" at bounding box center [413, 43] width 10 height 9
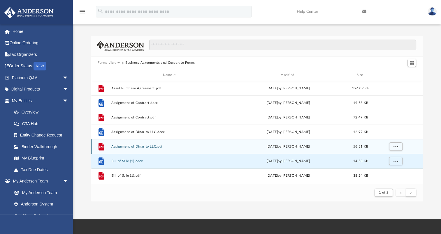
scroll to position [175, 0]
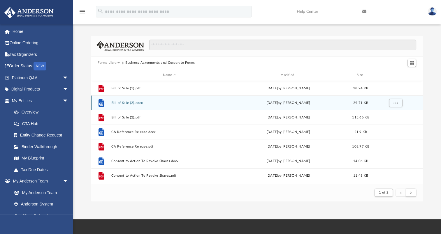
click at [132, 102] on button "Bill of Sale (2).docx" at bounding box center [169, 103] width 116 height 4
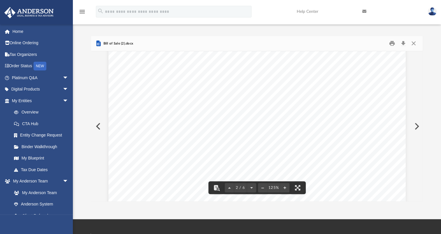
scroll to position [466, 0]
click at [406, 41] on button "Download" at bounding box center [402, 43] width 10 height 9
click at [183, 44] on div "Bill of Sale (2).docx" at bounding box center [256, 43] width 331 height 15
click at [413, 43] on button "Close" at bounding box center [413, 43] width 10 height 9
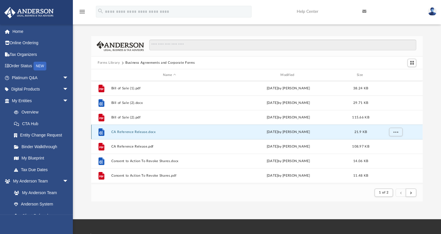
click at [134, 132] on button "CA Reference Release.docx" at bounding box center [169, 132] width 116 height 4
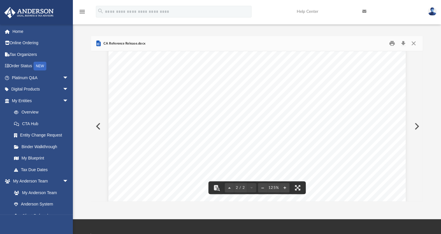
scroll to position [845, 0]
click at [411, 43] on button "Close" at bounding box center [413, 43] width 10 height 9
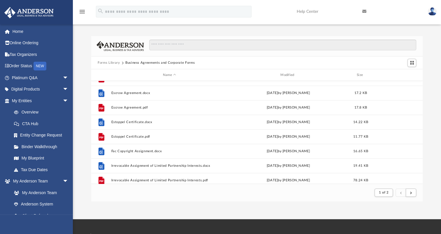
scroll to position [378, 0]
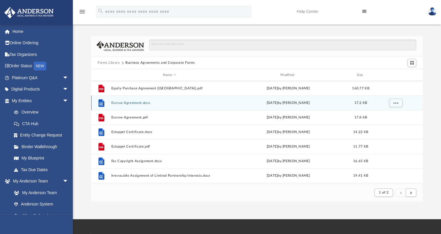
click at [130, 100] on div "File Escrow Agreement.docx Wed Oct 5 2022 by Mary Acree 17.2 KB" at bounding box center [256, 102] width 331 height 15
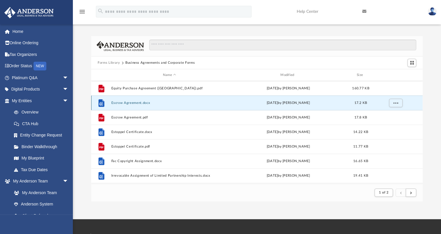
click at [130, 102] on button "Escrow Agreement.docx" at bounding box center [169, 103] width 116 height 4
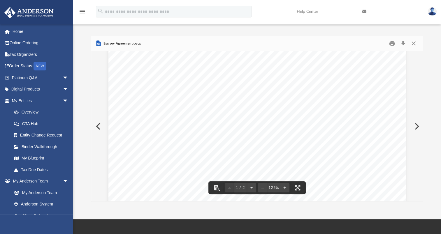
scroll to position [349, 0]
click at [401, 43] on button "Download" at bounding box center [402, 43] width 10 height 9
click at [410, 44] on button "Close" at bounding box center [413, 43] width 10 height 9
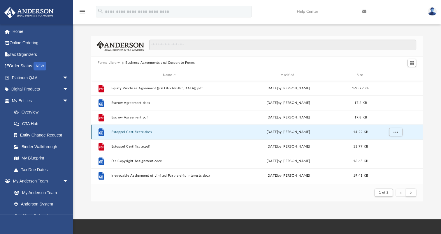
click at [132, 133] on button "Estoppel Certificate.docx" at bounding box center [169, 132] width 116 height 4
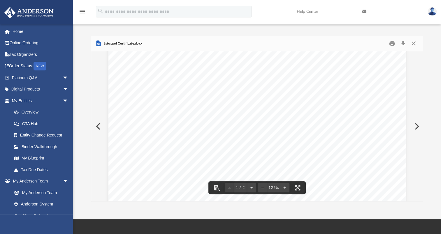
scroll to position [146, 0]
click at [414, 42] on button "Close" at bounding box center [413, 43] width 10 height 9
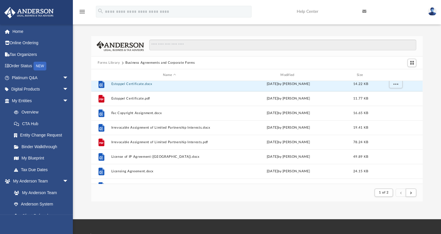
scroll to position [437, 0]
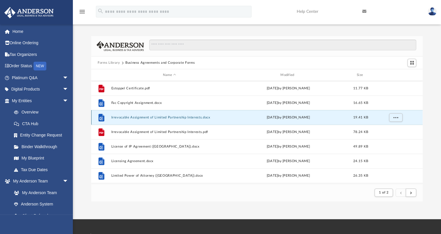
click at [178, 118] on button "Irrevocable Assignment of Limited Partnership Interests.docx" at bounding box center [169, 118] width 116 height 4
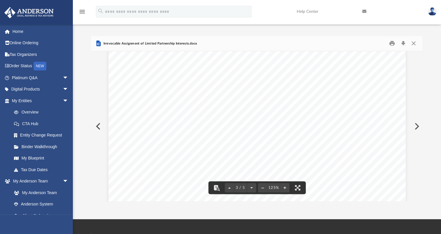
scroll to position [815, 0]
click at [415, 42] on button "Close" at bounding box center [413, 43] width 10 height 9
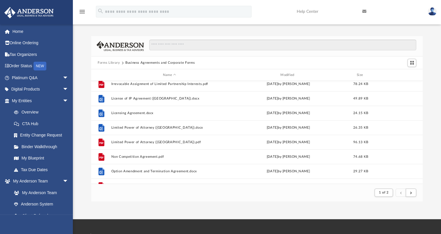
scroll to position [495, 0]
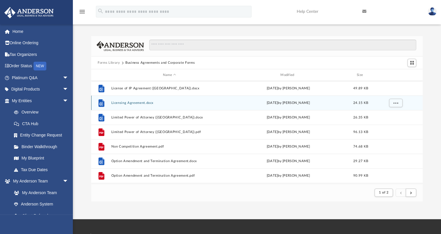
click at [138, 101] on button "Licensing Agreement.docx" at bounding box center [169, 103] width 116 height 4
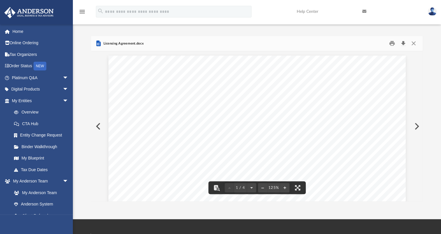
click at [403, 44] on button "Download" at bounding box center [402, 43] width 10 height 9
click at [415, 43] on button "Close" at bounding box center [413, 43] width 10 height 9
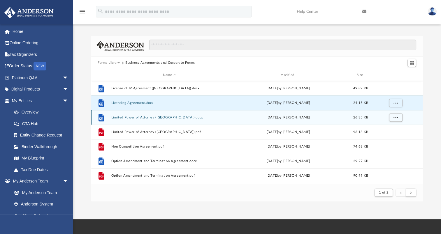
click at [125, 116] on button "Limited Power of Attorney (WA).docx" at bounding box center [169, 118] width 116 height 4
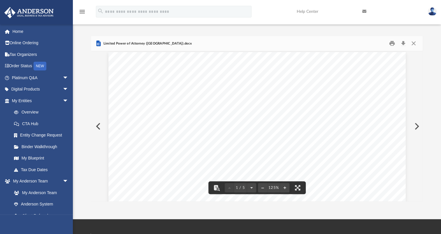
scroll to position [0, 0]
click at [401, 42] on button "Download" at bounding box center [402, 43] width 10 height 9
click at [413, 41] on button "Close" at bounding box center [413, 43] width 10 height 9
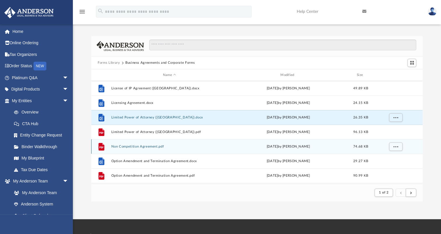
click at [156, 146] on button "Non Competition Agreement.pdf" at bounding box center [169, 147] width 116 height 4
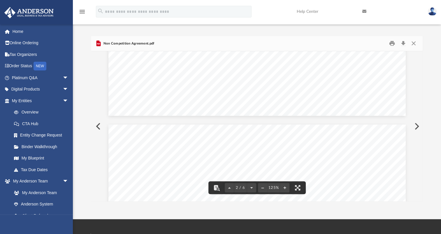
scroll to position [349, 0]
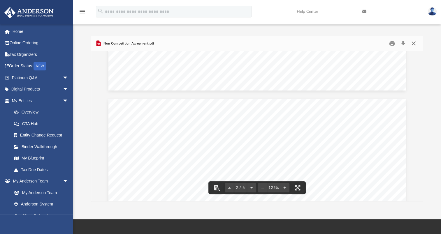
click at [411, 44] on button "Close" at bounding box center [413, 43] width 10 height 9
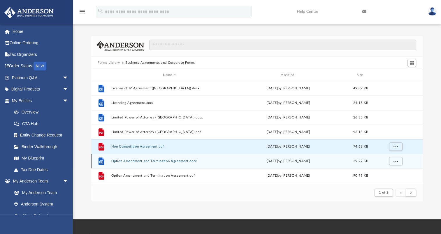
scroll to position [524, 0]
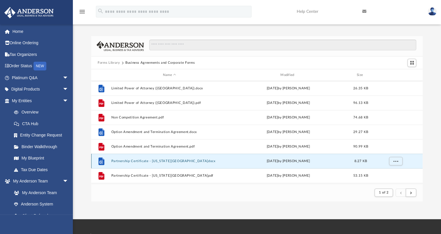
click at [144, 161] on button "Partnership Certificate - Illinois.docx" at bounding box center [169, 161] width 116 height 4
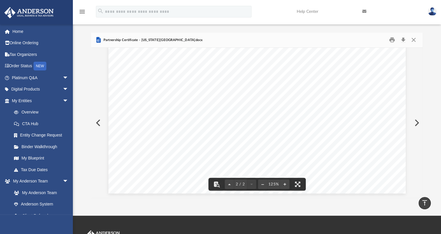
scroll to position [0, 0]
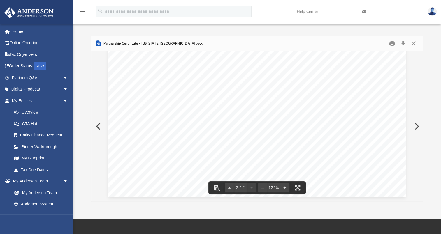
click at [414, 37] on div "Partnership Certificate - Illinois.docx" at bounding box center [256, 43] width 331 height 15
click at [411, 42] on button "Close" at bounding box center [413, 43] width 10 height 9
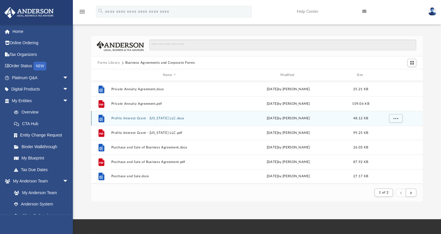
scroll to position [29, 0]
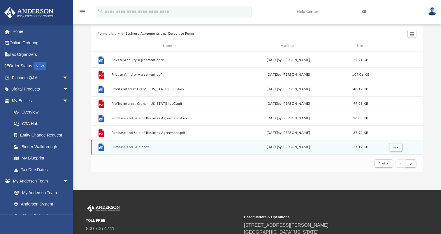
click at [139, 146] on button "Purchase and Sale.docx" at bounding box center [169, 147] width 116 height 4
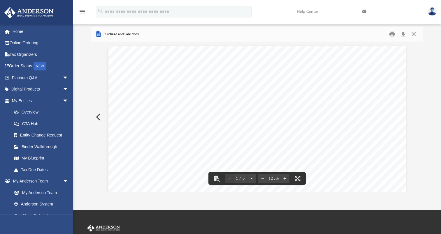
scroll to position [0, 0]
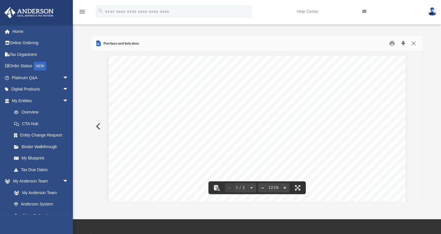
click at [401, 44] on button "Download" at bounding box center [402, 43] width 10 height 9
drag, startPoint x: 220, startPoint y: 68, endPoint x: 271, endPoint y: 68, distance: 51.5
drag, startPoint x: 411, startPoint y: 43, endPoint x: 401, endPoint y: 56, distance: 16.2
click at [412, 43] on button "Close" at bounding box center [413, 43] width 10 height 9
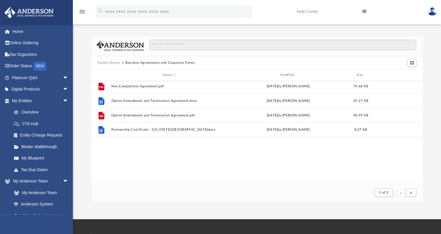
scroll to position [480, 0]
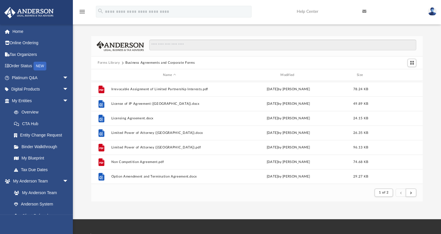
click at [112, 61] on button "Forms Library" at bounding box center [109, 62] width 22 height 5
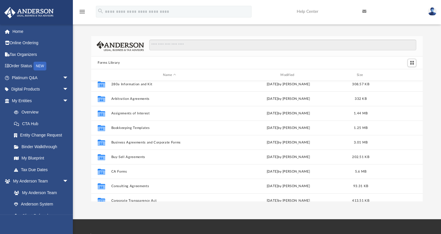
scroll to position [29, 0]
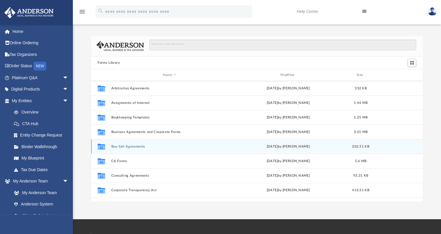
click at [137, 146] on button "Buy-Sell Agreements" at bounding box center [169, 147] width 116 height 4
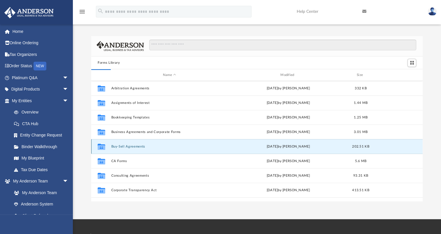
scroll to position [0, 0]
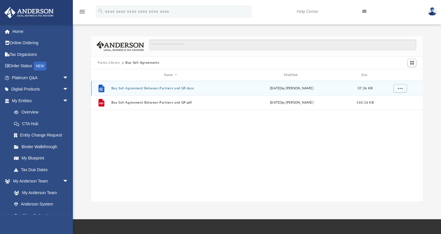
click at [170, 87] on button "Buy Sell Agreement Between Partners and GP.docx" at bounding box center [170, 88] width 118 height 4
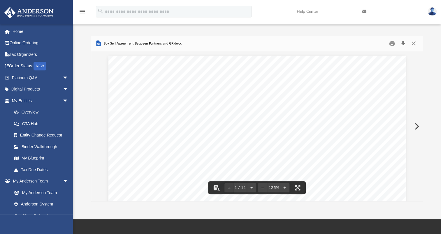
click at [402, 43] on button "Download" at bounding box center [402, 43] width 10 height 9
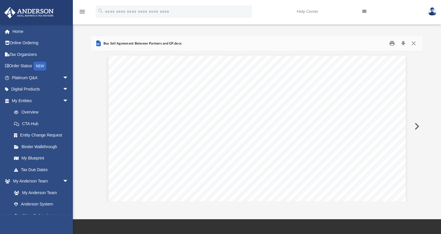
click at [427, 47] on div "Forms Library Buy-Sell Agreements Name Modified Size File Buy Sell Agreement Be…" at bounding box center [257, 119] width 368 height 166
click at [414, 45] on button "Close" at bounding box center [413, 43] width 10 height 9
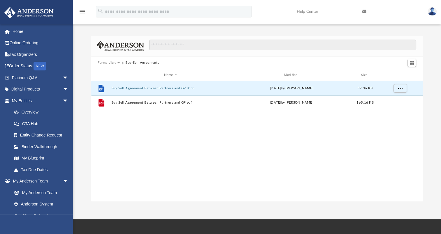
click at [114, 62] on button "Forms Library" at bounding box center [109, 62] width 22 height 5
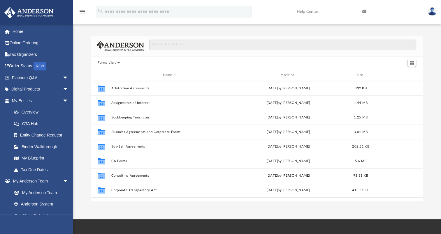
scroll to position [58, 0]
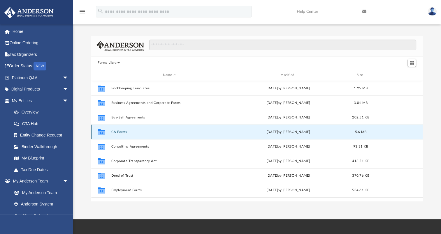
click at [123, 132] on button "CA Forms" at bounding box center [169, 132] width 116 height 4
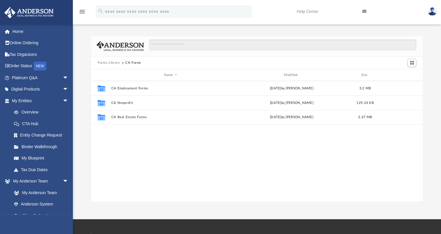
scroll to position [0, 0]
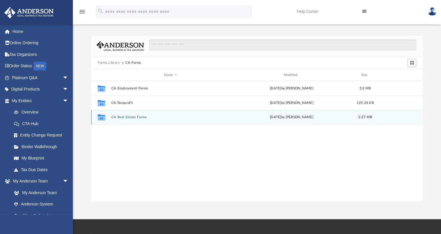
click at [132, 115] on button "CA Real Estate Forms" at bounding box center [170, 117] width 118 height 4
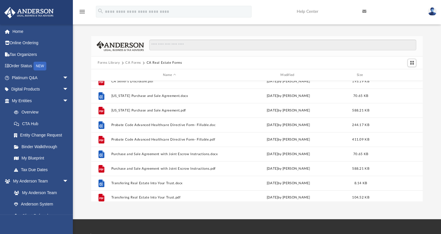
scroll to position [40, 0]
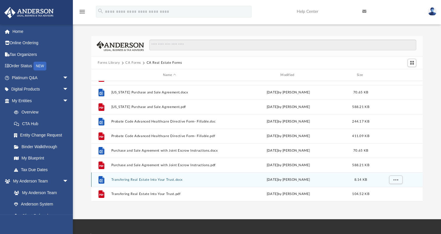
click at [170, 179] on button "Transfering Real Estate Into Your Trust.docx" at bounding box center [169, 180] width 116 height 4
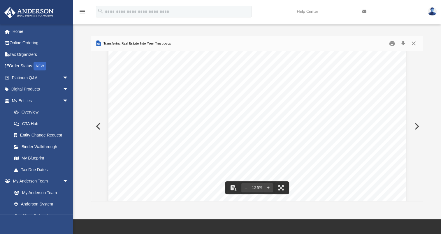
scroll to position [58, 0]
click at [413, 43] on button "Close" at bounding box center [413, 43] width 10 height 9
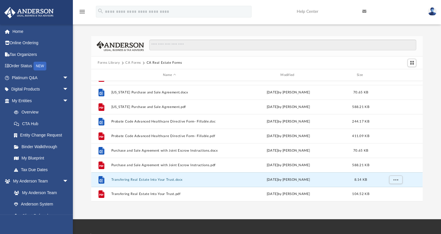
click at [109, 63] on button "Forms Library" at bounding box center [109, 62] width 22 height 5
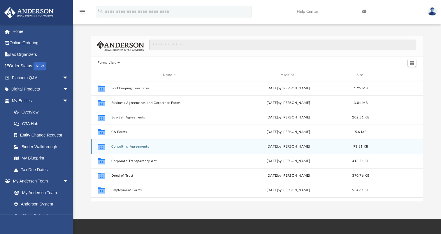
click at [136, 147] on button "Consulting Agreements" at bounding box center [169, 147] width 116 height 4
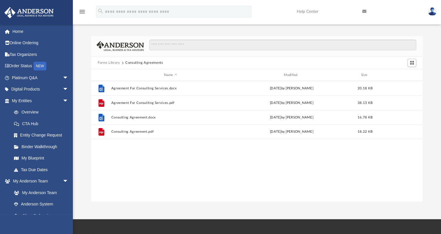
scroll to position [0, 0]
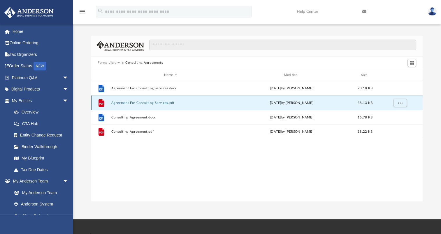
click at [148, 102] on button "Agreement For Consulting Services.pdf" at bounding box center [170, 103] width 118 height 4
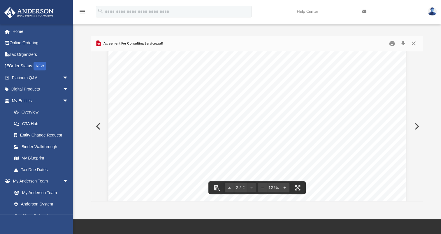
scroll to position [582, 0]
click at [410, 42] on button "Close" at bounding box center [413, 43] width 10 height 9
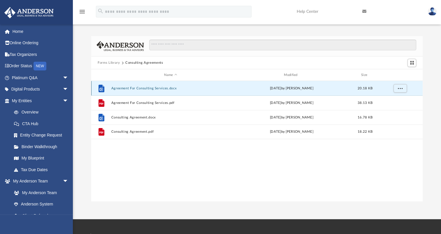
click at [142, 87] on button "Agreement For Consulting Services.docx" at bounding box center [170, 88] width 118 height 4
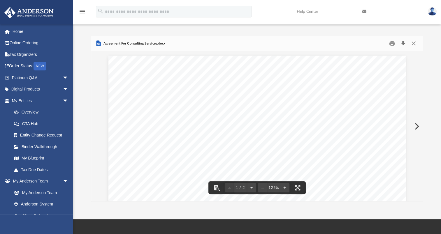
click at [402, 44] on button "Download" at bounding box center [402, 43] width 10 height 9
click at [414, 42] on button "Close" at bounding box center [413, 43] width 10 height 9
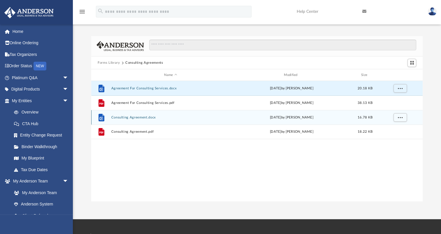
click at [146, 117] on button "Consulting Agreement.docx" at bounding box center [170, 118] width 118 height 4
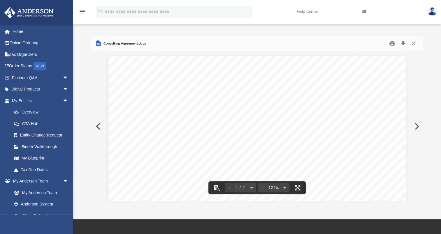
click at [404, 43] on button "Download" at bounding box center [402, 43] width 10 height 9
click at [413, 40] on button "Close" at bounding box center [413, 43] width 10 height 9
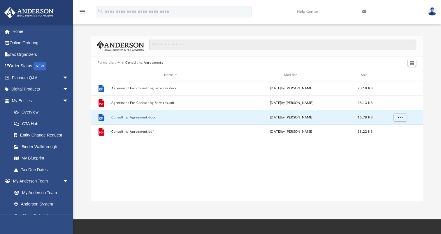
click at [119, 62] on button "Forms Library" at bounding box center [109, 62] width 22 height 5
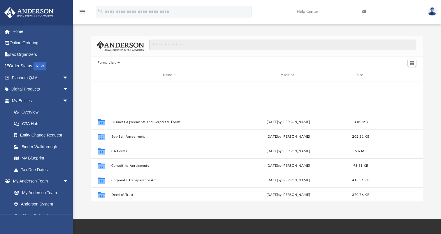
scroll to position [87, 0]
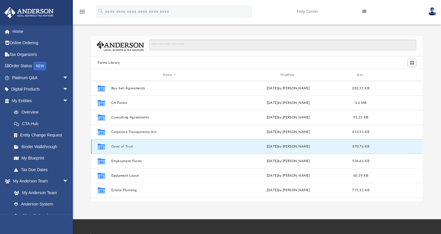
click at [120, 145] on button "Deed of Trust" at bounding box center [169, 147] width 116 height 4
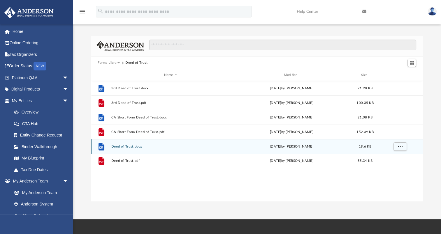
scroll to position [0, 0]
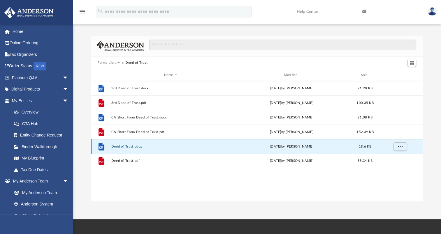
click at [135, 146] on button "Deed of Trust.docx" at bounding box center [170, 147] width 118 height 4
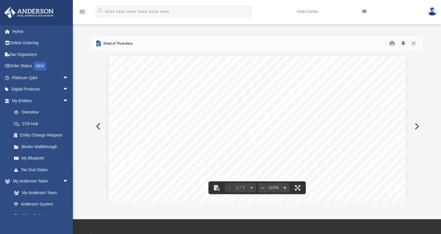
click at [403, 43] on button "Download" at bounding box center [402, 43] width 10 height 9
drag, startPoint x: 286, startPoint y: 79, endPoint x: 298, endPoint y: 76, distance: 12.9
drag, startPoint x: 409, startPoint y: 41, endPoint x: 416, endPoint y: 44, distance: 7.6
click at [409, 41] on button "Close" at bounding box center [413, 43] width 10 height 9
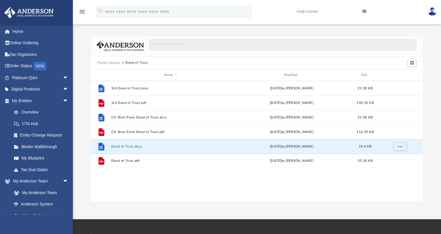
click at [116, 63] on button "Forms Library" at bounding box center [109, 62] width 22 height 5
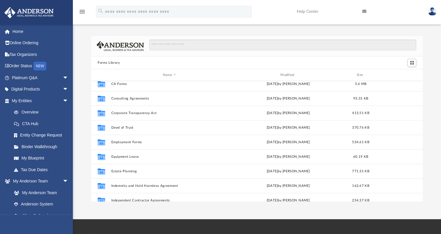
scroll to position [116, 0]
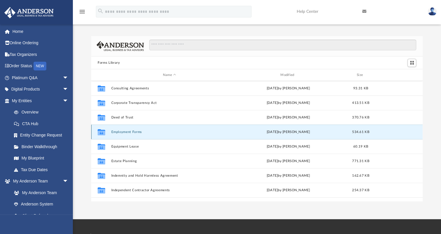
click at [135, 132] on button "Employment Forms" at bounding box center [169, 132] width 116 height 4
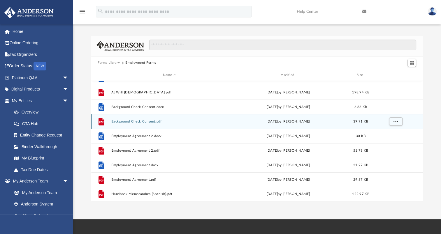
scroll to position [0, 0]
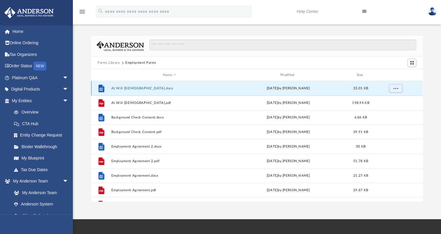
click at [139, 87] on button "At Will Employment Contract.docx" at bounding box center [169, 88] width 116 height 4
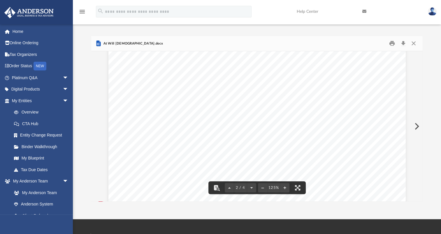
scroll to position [641, 0]
click at [414, 42] on button "Close" at bounding box center [413, 43] width 10 height 9
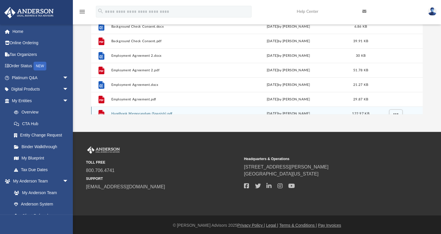
scroll to position [0, 0]
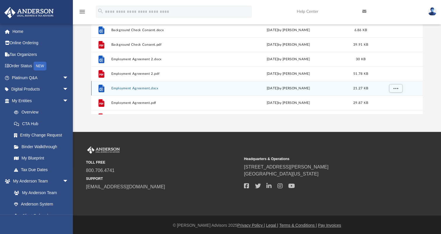
click at [132, 89] on button "Employment Agreement.docx" at bounding box center [169, 88] width 116 height 4
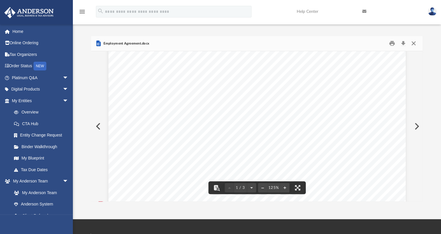
click at [413, 42] on button "Close" at bounding box center [413, 43] width 10 height 9
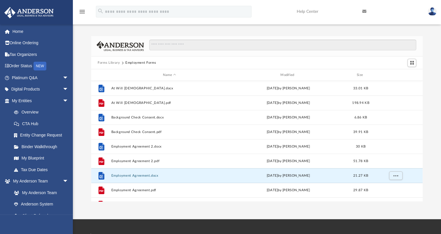
click at [112, 64] on button "Forms Library" at bounding box center [109, 62] width 22 height 5
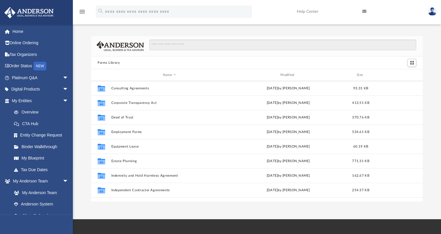
scroll to position [146, 0]
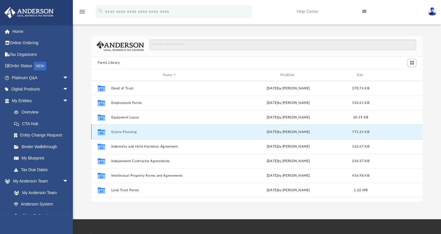
click at [129, 133] on button "Estate Planning" at bounding box center [169, 132] width 116 height 4
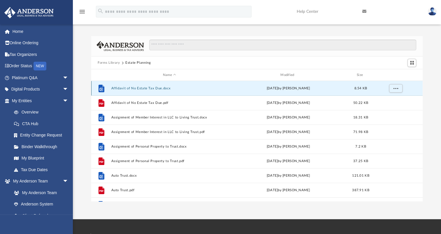
drag, startPoint x: 144, startPoint y: 88, endPoint x: 187, endPoint y: 89, distance: 43.4
click at [187, 89] on button "Affidavit of No Estate Tax Due.docx" at bounding box center [169, 88] width 116 height 4
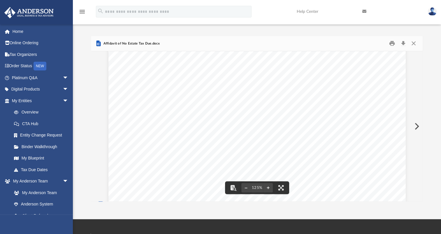
scroll to position [243, 0]
click at [412, 41] on button "Close" at bounding box center [413, 43] width 10 height 9
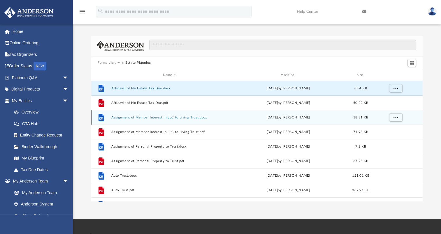
click at [170, 116] on button "Assignment of Member Interest in LLC to Living Trust.docx" at bounding box center [169, 118] width 116 height 4
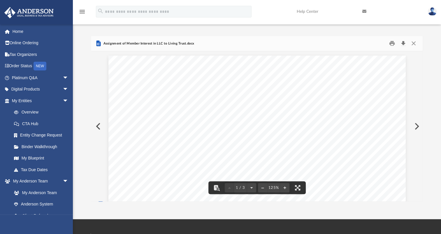
click at [401, 44] on button "Download" at bounding box center [402, 43] width 10 height 9
click at [63, 75] on span "arrow_drop_down" at bounding box center [69, 78] width 12 height 12
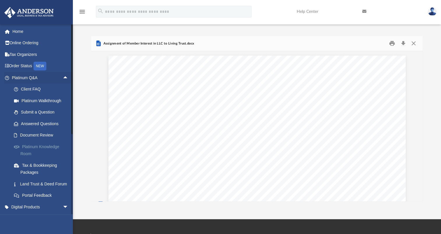
click at [45, 144] on link "Platinum Knowledge Room" at bounding box center [42, 150] width 69 height 19
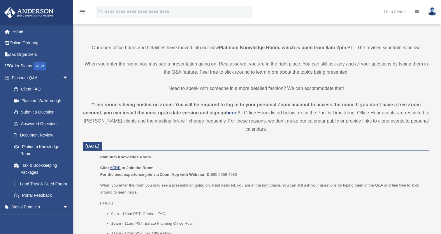
scroll to position [146, 0]
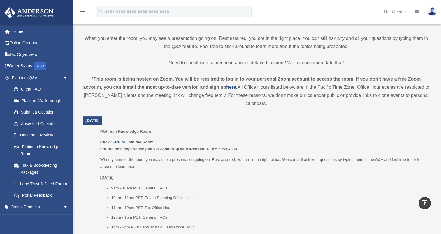
click at [115, 141] on u "HERE" at bounding box center [114, 142] width 11 height 4
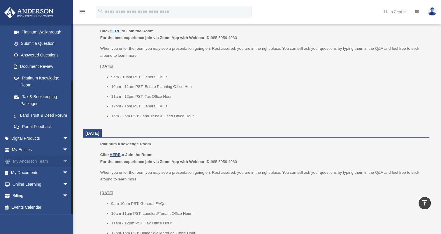
scroll to position [291, 0]
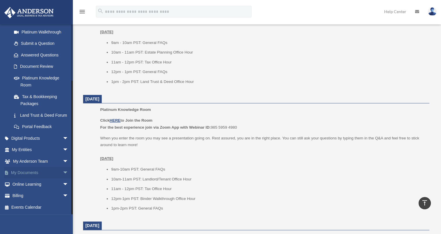
click at [63, 171] on span "arrow_drop_down" at bounding box center [69, 173] width 12 height 12
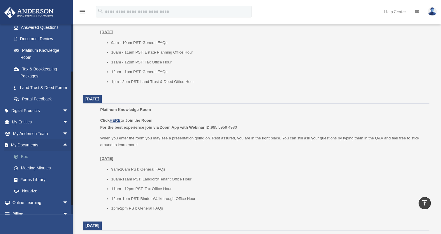
scroll to position [121, 0]
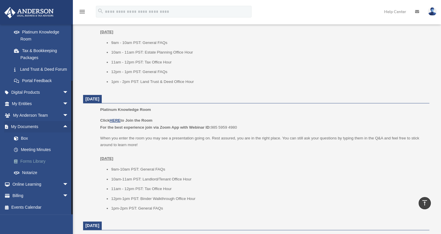
click at [34, 160] on link "Forms Library" at bounding box center [42, 161] width 69 height 12
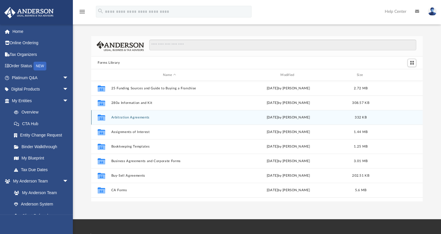
scroll to position [128, 326]
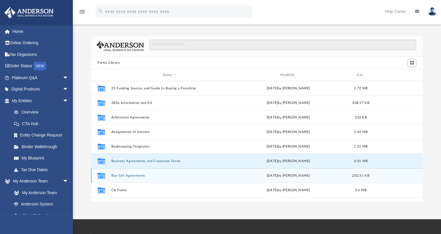
drag, startPoint x: 169, startPoint y: 161, endPoint x: 170, endPoint y: 180, distance: 18.7
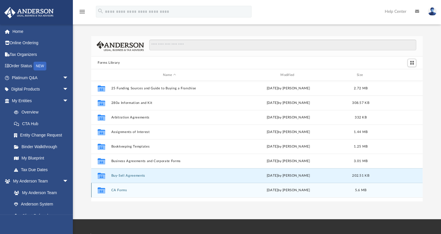
drag, startPoint x: 140, startPoint y: 176, endPoint x: 217, endPoint y: 196, distance: 78.9
click at [225, 203] on div "App [EMAIL_ADDRESS][DOMAIN_NAME] Sign Out [EMAIL_ADDRESS][DOMAIN_NAME] Home Onl…" at bounding box center [220, 109] width 441 height 219
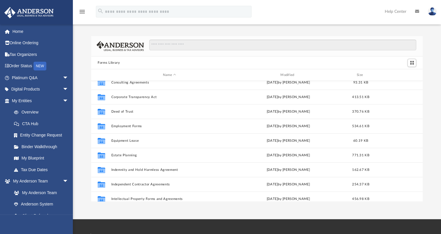
scroll to position [146, 0]
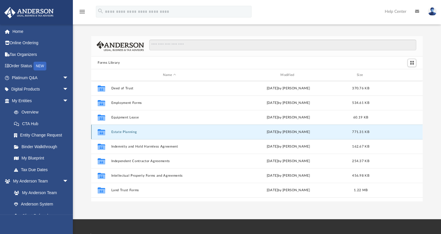
click at [128, 130] on button "Estate Planning" at bounding box center [169, 132] width 116 height 4
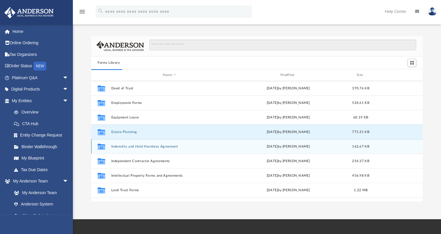
scroll to position [0, 0]
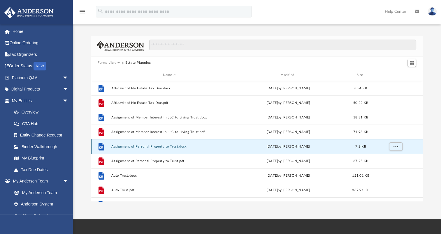
click at [177, 146] on button "Assignment of Personal Property to Trust.docx" at bounding box center [169, 147] width 116 height 4
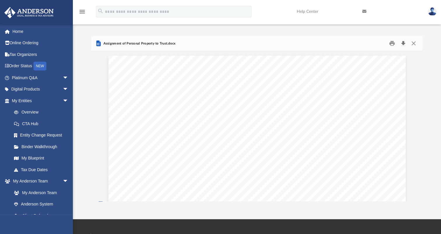
click at [405, 43] on button "Download" at bounding box center [402, 43] width 10 height 9
click at [431, 41] on div "Forms Library Estate Planning Name Modified Size File Affidavit of No Estate Ta…" at bounding box center [257, 119] width 368 height 166
click at [411, 42] on button "Close" at bounding box center [413, 43] width 10 height 9
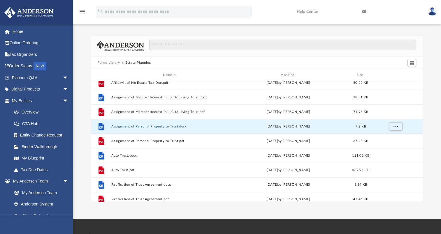
scroll to position [40, 0]
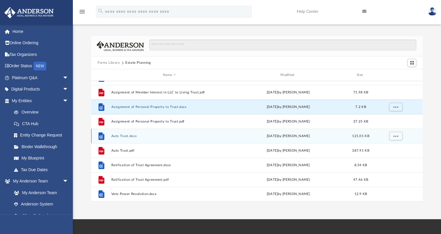
click at [131, 136] on button "Auto Trust.docx" at bounding box center [169, 136] width 116 height 4
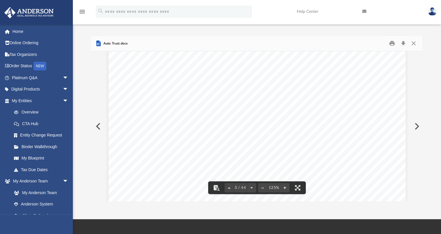
scroll to position [844, 0]
click at [413, 43] on button "Close" at bounding box center [413, 43] width 10 height 9
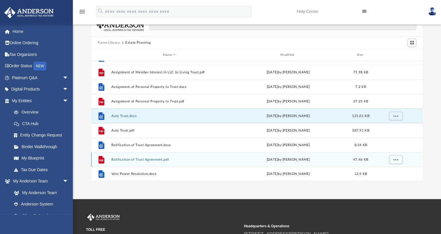
scroll to position [29, 0]
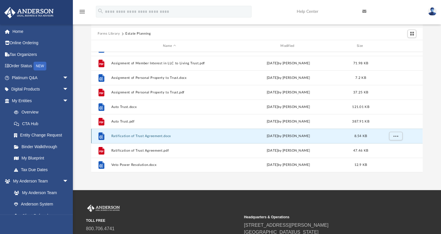
click at [151, 135] on button "Ratification of Trust Agreement.docx" at bounding box center [169, 136] width 116 height 4
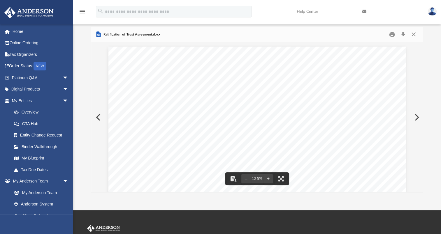
scroll to position [0, 0]
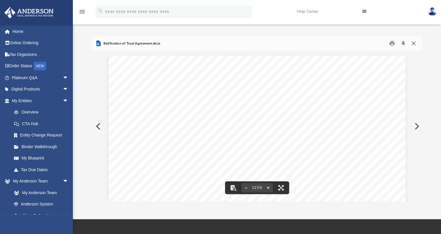
click at [413, 44] on button "Close" at bounding box center [413, 43] width 10 height 9
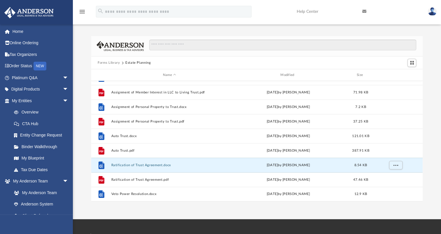
click at [109, 62] on button "Forms Library" at bounding box center [109, 62] width 22 height 5
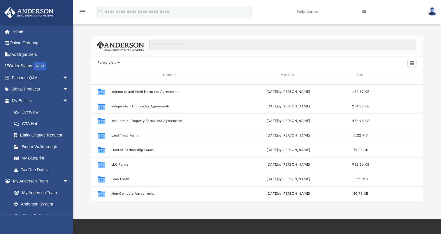
scroll to position [204, 0]
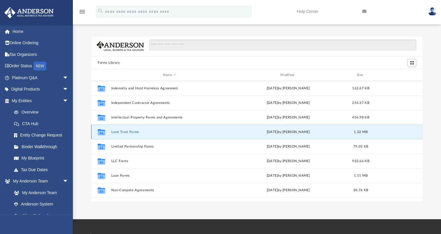
click at [137, 133] on button "Land Trust Forms" at bounding box center [169, 132] width 116 height 4
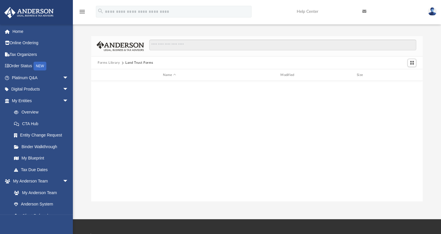
scroll to position [0, 0]
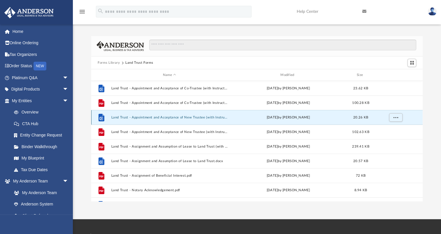
click at [197, 117] on button "Land Trust - Appointment and Acceptance of New Trustee (with Instructions).docx" at bounding box center [169, 118] width 116 height 4
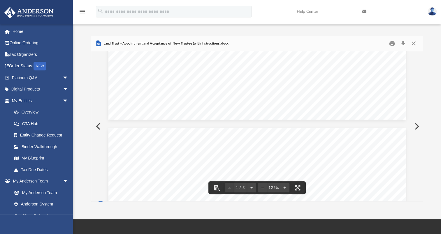
scroll to position [146, 0]
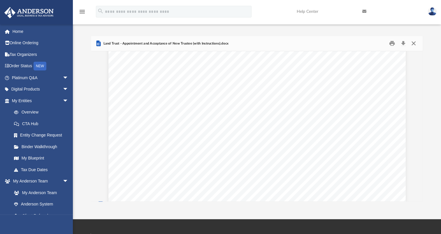
click at [413, 43] on button "Close" at bounding box center [413, 43] width 10 height 9
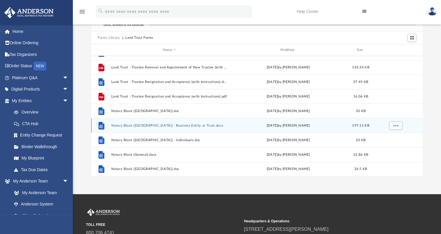
scroll to position [0, 0]
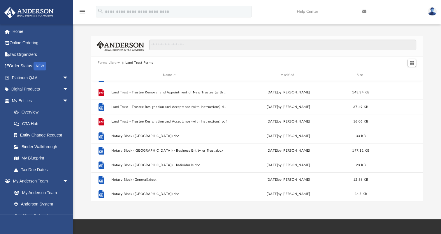
click at [110, 59] on div "Forms Library Land Trust Forms" at bounding box center [256, 62] width 331 height 13
click at [111, 62] on button "Forms Library" at bounding box center [109, 62] width 22 height 5
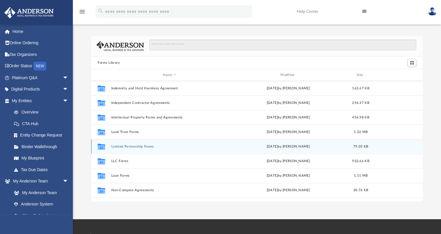
scroll to position [233, 0]
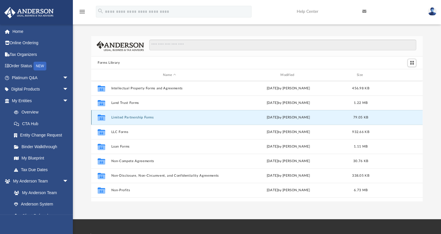
click at [144, 116] on button "Limited Partnership Forms" at bounding box center [169, 118] width 116 height 4
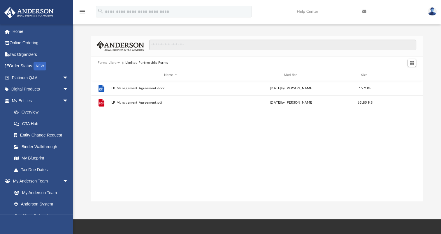
scroll to position [0, 0]
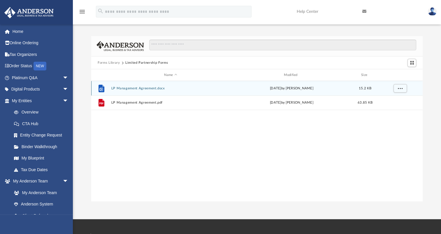
click at [148, 88] on button "LP Management Agreement.docx" at bounding box center [170, 88] width 118 height 4
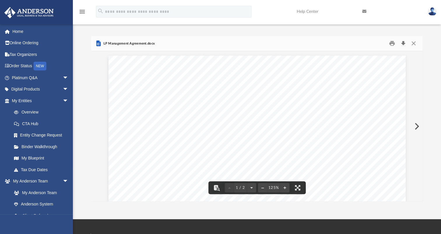
click at [404, 42] on button "Download" at bounding box center [402, 43] width 10 height 9
click at [415, 41] on button "Close" at bounding box center [413, 43] width 10 height 9
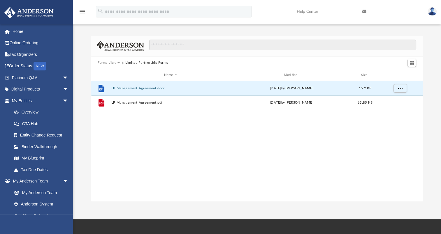
click at [113, 62] on button "Forms Library" at bounding box center [109, 62] width 22 height 5
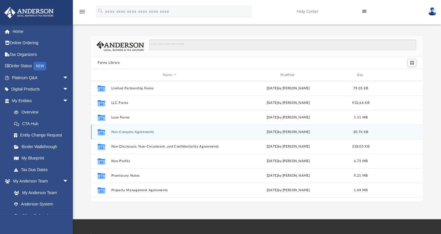
scroll to position [233, 0]
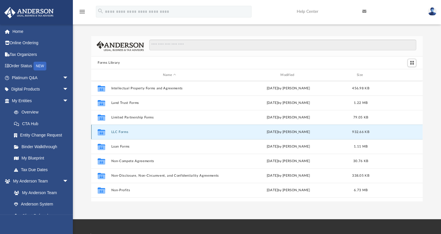
click at [123, 133] on button "LLC Forms" at bounding box center [169, 132] width 116 height 4
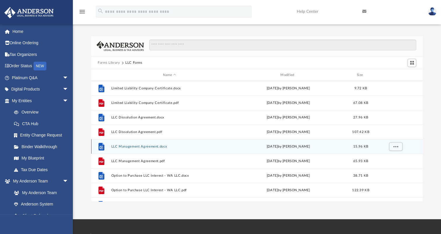
scroll to position [87, 0]
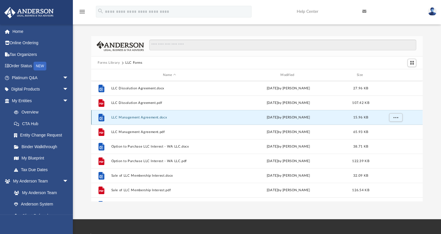
click at [140, 118] on button "LLC Management Agreement.docx" at bounding box center [169, 118] width 116 height 4
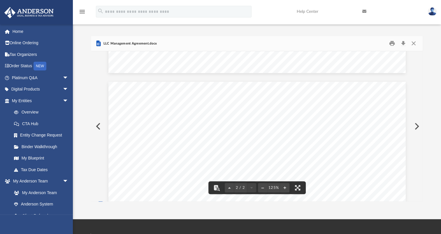
scroll to position [257, 0]
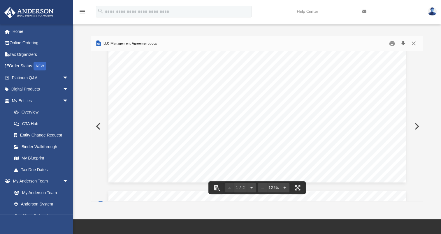
click at [403, 44] on button "Download" at bounding box center [402, 43] width 10 height 9
click at [413, 43] on button "Close" at bounding box center [413, 43] width 10 height 9
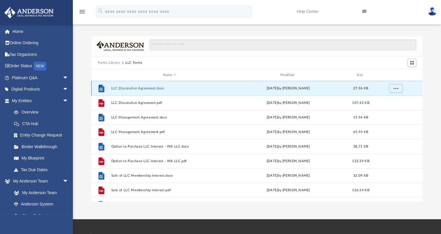
click at [142, 89] on button "LLC Dissolution Agreement.docx" at bounding box center [169, 88] width 116 height 4
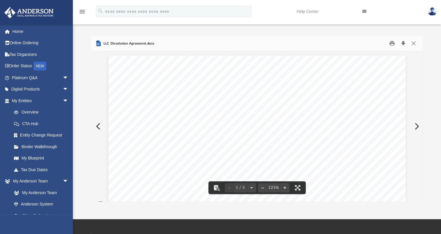
click at [404, 41] on button "Download" at bounding box center [402, 43] width 10 height 9
click at [411, 42] on button "Close" at bounding box center [413, 43] width 10 height 9
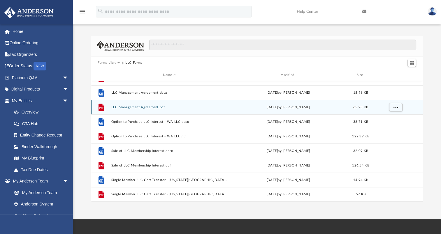
scroll to position [54, 0]
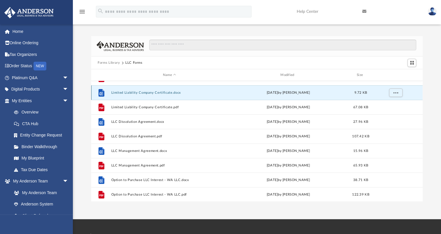
click at [142, 91] on button "Limited Liability Company Certificate.docx" at bounding box center [169, 93] width 116 height 4
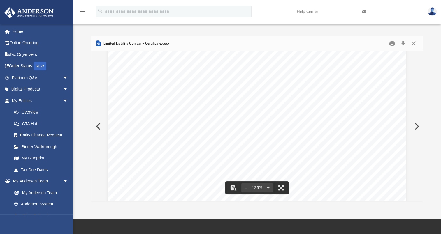
scroll to position [0, 0]
drag, startPoint x: 413, startPoint y: 43, endPoint x: 407, endPoint y: 48, distance: 8.2
click at [413, 43] on button "Close" at bounding box center [413, 43] width 10 height 9
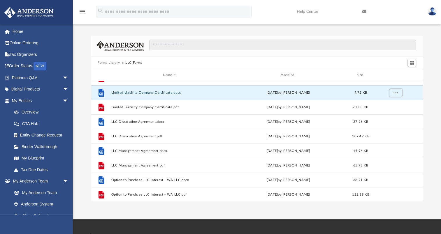
click at [117, 63] on button "Forms Library" at bounding box center [109, 62] width 22 height 5
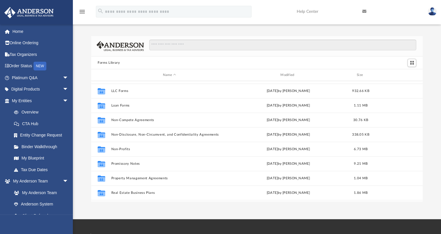
scroll to position [258, 0]
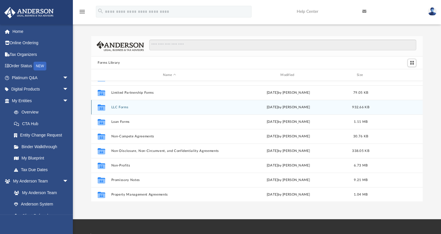
click at [119, 108] on button "LLC Forms" at bounding box center [169, 107] width 116 height 4
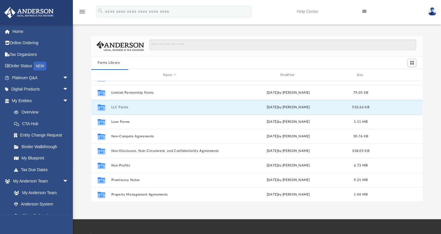
scroll to position [0, 0]
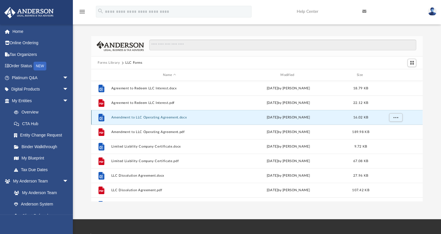
click at [162, 117] on button "Amendment to LLC Operating Agreement.docx" at bounding box center [169, 118] width 116 height 4
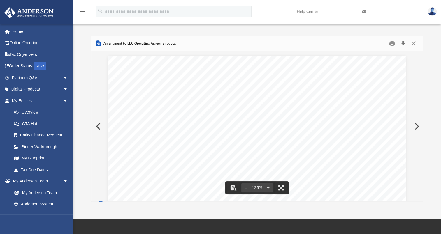
click at [401, 43] on button "Download" at bounding box center [402, 43] width 10 height 9
drag, startPoint x: 284, startPoint y: 72, endPoint x: 295, endPoint y: 67, distance: 11.6
click at [413, 44] on button "Close" at bounding box center [413, 43] width 10 height 9
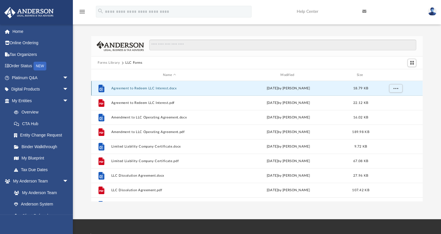
click at [161, 89] on button "Agreement to Redeem LLC Interest.docx" at bounding box center [169, 88] width 116 height 4
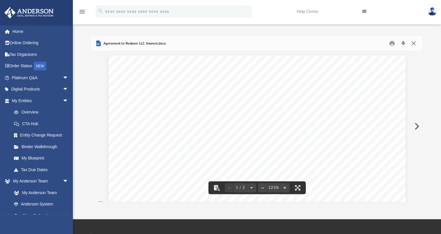
click at [413, 41] on button "Close" at bounding box center [413, 43] width 10 height 9
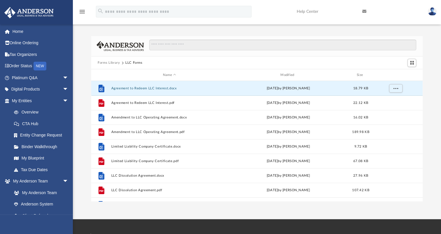
drag, startPoint x: 111, startPoint y: 60, endPoint x: 113, endPoint y: 63, distance: 3.4
click at [111, 60] on button "Forms Library" at bounding box center [109, 62] width 22 height 5
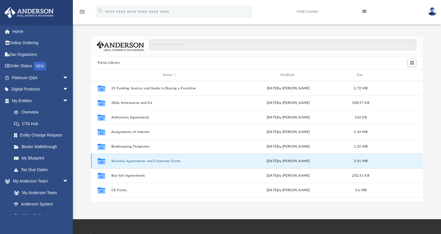
click at [155, 161] on button "Business Agreements and Corporate Forms" at bounding box center [169, 161] width 116 height 4
click at [154, 160] on button "Business Agreements and Corporate Forms" at bounding box center [169, 161] width 116 height 4
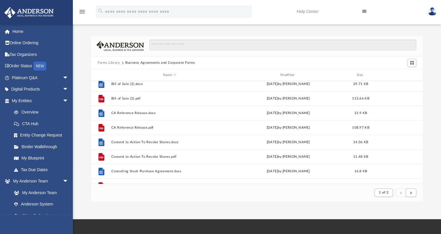
scroll to position [233, 0]
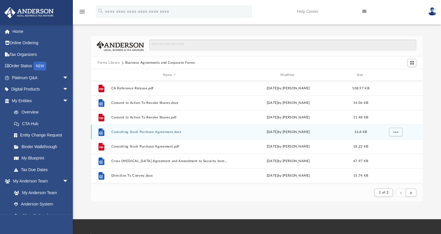
click at [158, 132] on button "Consulting Stock Purchase Agreement.docx" at bounding box center [169, 132] width 116 height 4
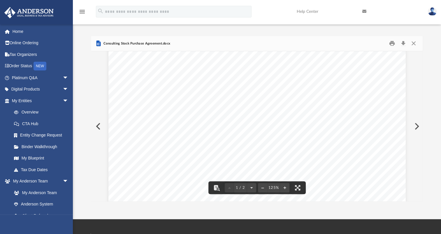
scroll to position [58, 0]
drag, startPoint x: 201, startPoint y: 128, endPoint x: 317, endPoint y: 132, distance: 116.5
click at [201, 128] on span "Businesses" at bounding box center [214, 130] width 26 height 6
drag, startPoint x: 199, startPoint y: 128, endPoint x: 316, endPoint y: 128, distance: 116.7
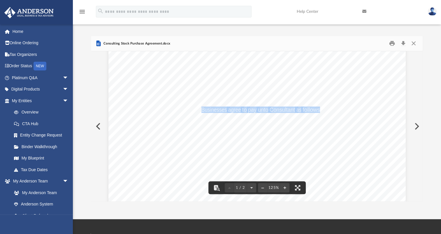
scroll to position [87, 0]
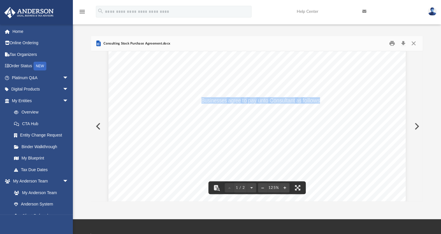
click at [288, 126] on div "AGREEMENT FOR CONSULTING SERVICES This agreement is entered into by and between…" at bounding box center [256, 160] width 297 height 384
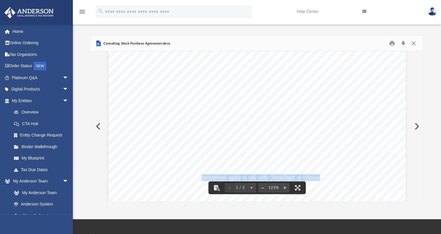
scroll to position [0, 0]
click at [413, 39] on button "Close" at bounding box center [413, 43] width 10 height 9
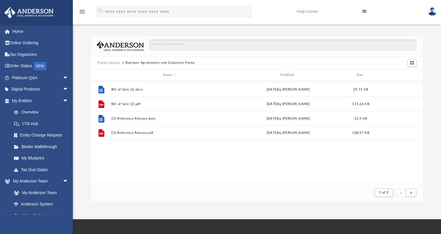
scroll to position [116, 0]
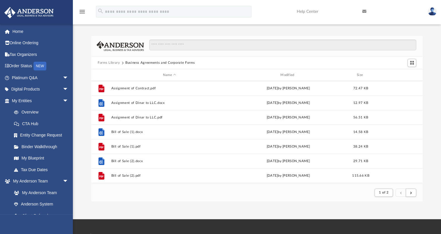
click at [112, 62] on button "Forms Library" at bounding box center [109, 62] width 22 height 5
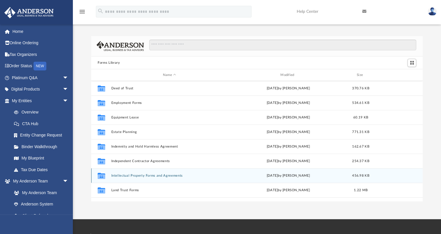
scroll to position [204, 0]
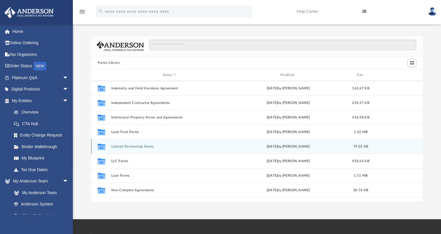
click at [149, 149] on div "Collaborated Folder Limited Partnership Forms [DATE] by [PERSON_NAME] 79.05 KB" at bounding box center [256, 146] width 331 height 15
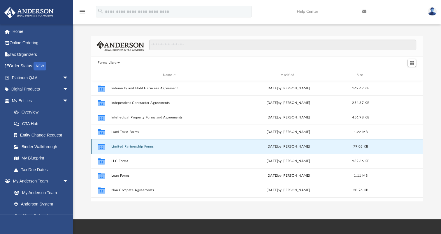
click at [144, 145] on button "Limited Partnership Forms" at bounding box center [169, 147] width 116 height 4
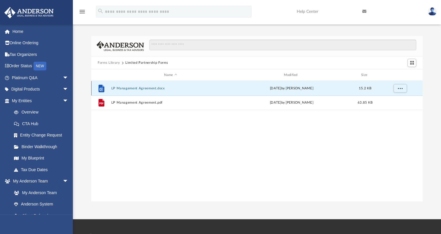
click at [160, 87] on button "LP Management Agreement.docx" at bounding box center [170, 88] width 118 height 4
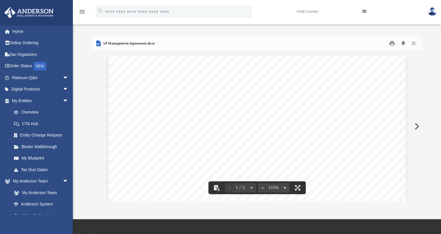
click at [403, 42] on button "Download" at bounding box center [402, 43] width 10 height 9
click at [412, 41] on button "Close" at bounding box center [413, 43] width 10 height 9
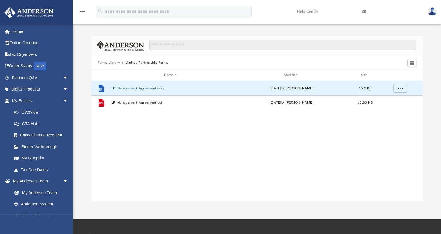
click at [112, 61] on button "Forms Library" at bounding box center [109, 62] width 22 height 5
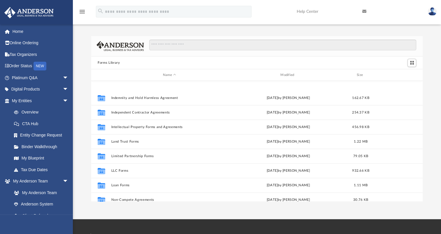
scroll to position [233, 0]
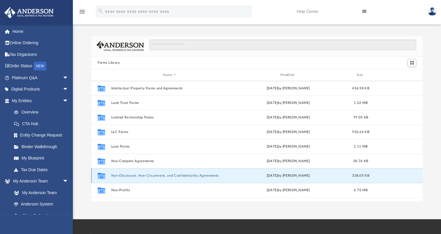
click at [184, 176] on button "Non-Disclosure, Non-Circumvent, and Confidentiality Agreements" at bounding box center [169, 176] width 116 height 4
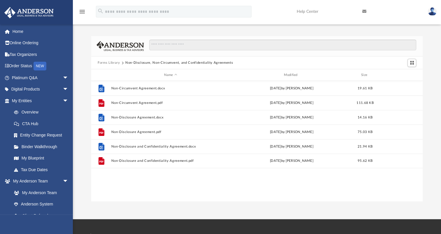
scroll to position [0, 0]
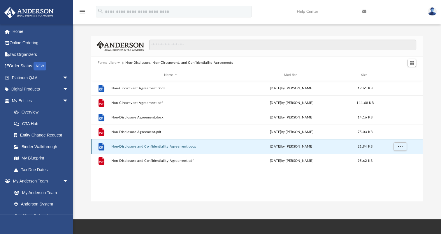
click at [164, 147] on button "Non-Disclosure and Confidentiality Agreement.docx" at bounding box center [170, 147] width 118 height 4
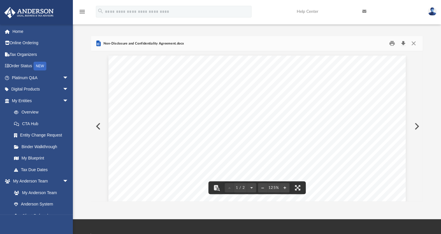
click at [403, 41] on button "Download" at bounding box center [402, 43] width 10 height 9
click at [433, 38] on div "Forms Library Non-Disclosure, Non-Circumvent, and Confidentiality Agreements Na…" at bounding box center [257, 119] width 368 height 166
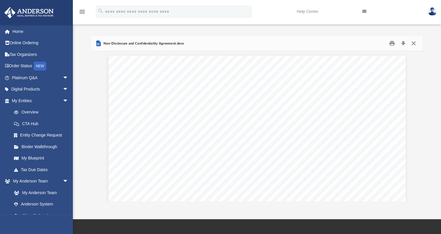
click at [415, 43] on button "Close" at bounding box center [413, 43] width 10 height 9
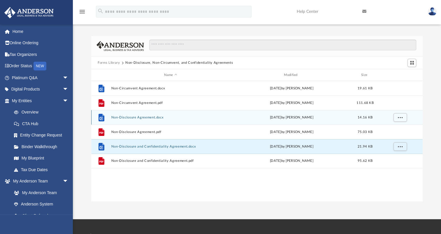
click at [144, 118] on button "Non-Disclosure Agreement.docx" at bounding box center [170, 118] width 118 height 4
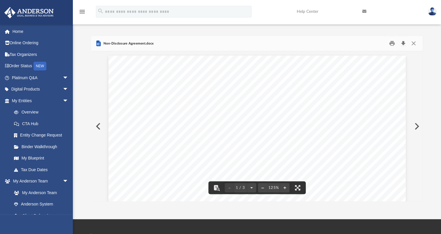
click at [402, 43] on button "Download" at bounding box center [402, 43] width 10 height 9
click at [413, 43] on button "Close" at bounding box center [413, 43] width 10 height 9
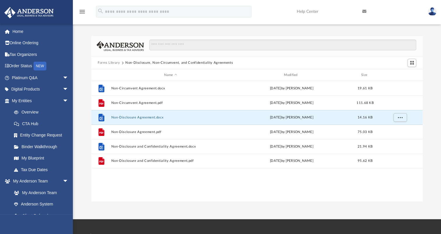
click at [113, 62] on button "Forms Library" at bounding box center [109, 62] width 22 height 5
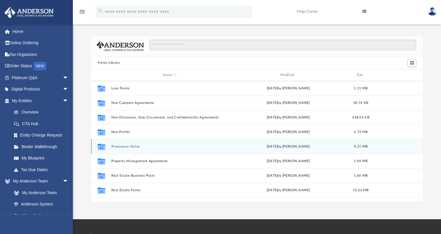
scroll to position [316, 0]
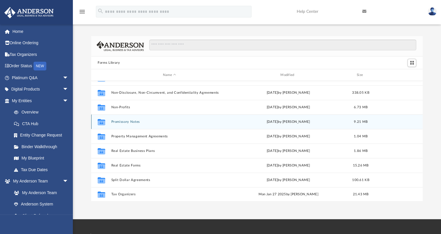
click at [130, 124] on div "Collaborated Folder Promissory Notes [DATE] by [PERSON_NAME] 9.21 MB" at bounding box center [256, 121] width 331 height 15
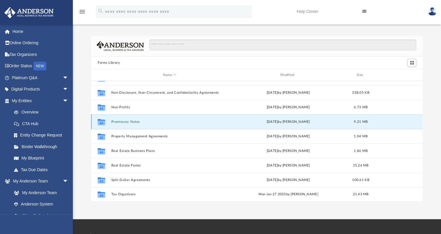
click at [130, 121] on button "Promissory Notes" at bounding box center [169, 122] width 116 height 4
click at [126, 121] on button "Promissory Notes" at bounding box center [169, 122] width 116 height 4
click at [119, 120] on button "Promissory Notes" at bounding box center [169, 122] width 116 height 4
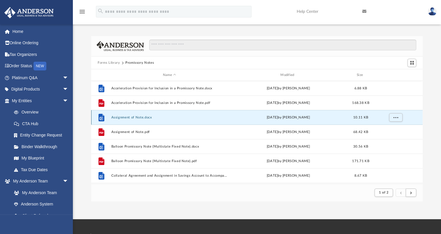
click at [130, 117] on button "Assignment of Note.docx" at bounding box center [169, 118] width 116 height 4
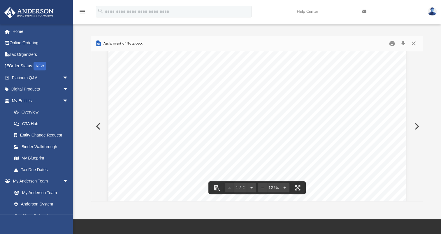
scroll to position [146, 0]
click at [402, 44] on button "Download" at bounding box center [402, 43] width 10 height 9
click at [431, 74] on div "Forms Library Promissory Notes Name Modified Size File Acceleration Provision f…" at bounding box center [257, 119] width 368 height 166
click at [413, 44] on button "Close" at bounding box center [413, 43] width 10 height 9
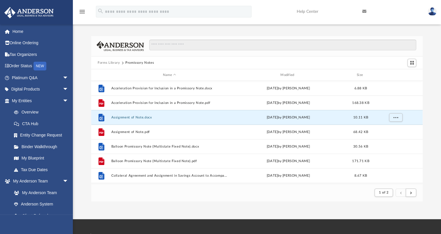
click at [113, 61] on button "Forms Library" at bounding box center [109, 62] width 22 height 5
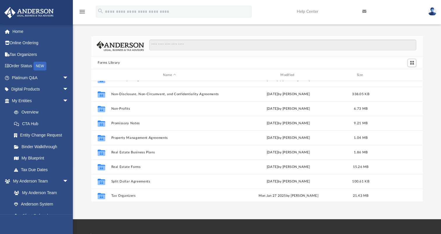
scroll to position [316, 0]
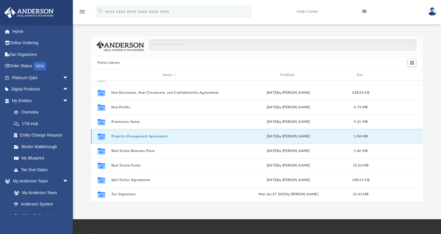
click at [151, 135] on button "Property Management Agreements" at bounding box center [169, 137] width 116 height 4
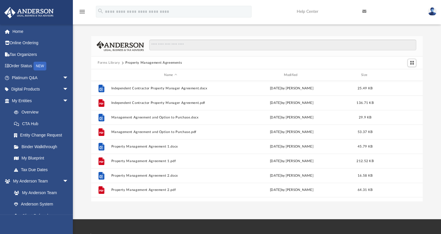
scroll to position [0, 0]
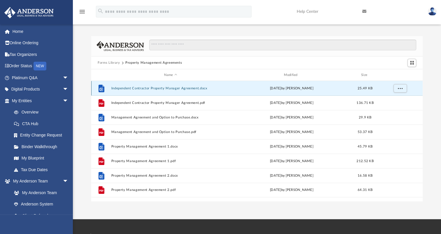
click at [160, 88] on button "Independent Contractor Property Manager Agreement.docx" at bounding box center [170, 88] width 118 height 4
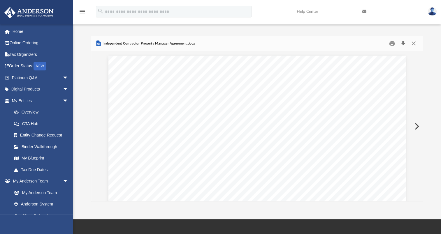
click at [402, 42] on button "Download" at bounding box center [402, 43] width 10 height 9
click at [402, 43] on button "Download" at bounding box center [402, 43] width 10 height 9
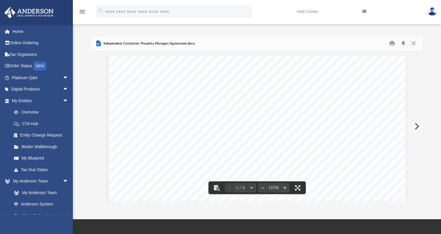
click at [412, 42] on button "Close" at bounding box center [413, 43] width 10 height 9
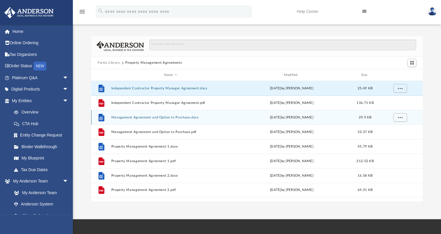
click at [175, 119] on div "File Management Agreement and Option to Purchase.docx [DATE] by [PERSON_NAME] 2…" at bounding box center [256, 117] width 331 height 15
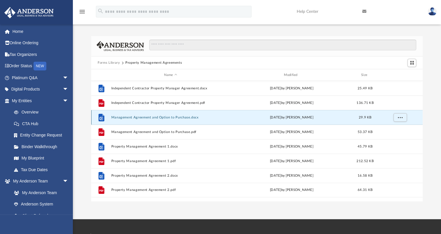
click at [174, 116] on button "Management Agreement and Option to Purchase.docx" at bounding box center [170, 118] width 118 height 4
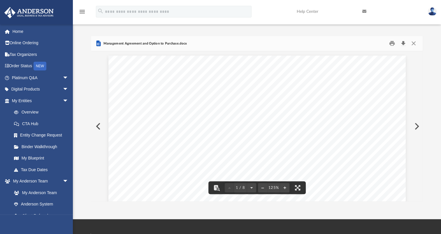
click at [402, 42] on button "Download" at bounding box center [402, 43] width 10 height 9
click at [411, 41] on button "Close" at bounding box center [413, 43] width 10 height 9
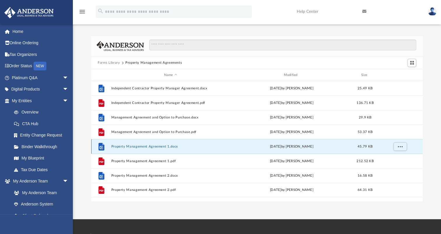
click at [166, 146] on button "Property Management Agreement 1.docx" at bounding box center [170, 147] width 118 height 4
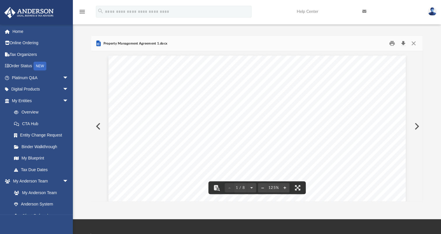
click at [402, 43] on button "Download" at bounding box center [402, 43] width 10 height 9
click at [427, 49] on div "Forms Library Property Management Agreements Name Modified Size File Independen…" at bounding box center [257, 119] width 368 height 166
click at [412, 43] on button "Close" at bounding box center [413, 43] width 10 height 9
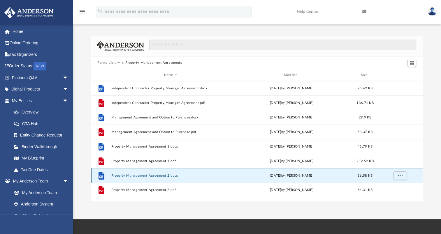
click at [154, 174] on button "Property Management Agreement 2.docx" at bounding box center [170, 176] width 118 height 4
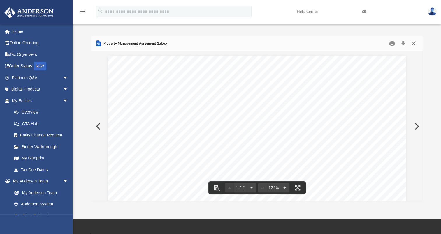
click at [408, 41] on button "Close" at bounding box center [413, 43] width 10 height 9
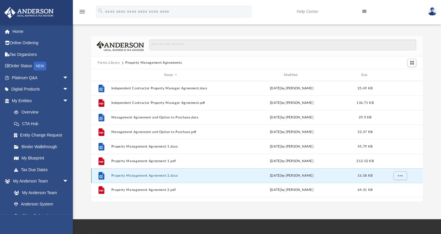
click at [163, 175] on button "Property Management Agreement 2.docx" at bounding box center [170, 176] width 118 height 4
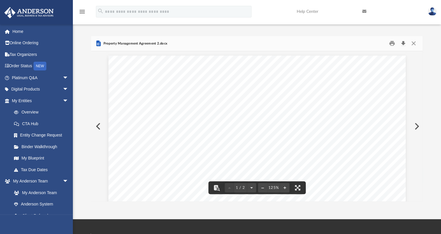
click at [404, 43] on button "Download" at bounding box center [402, 43] width 10 height 9
click at [413, 42] on button "Close" at bounding box center [413, 43] width 10 height 9
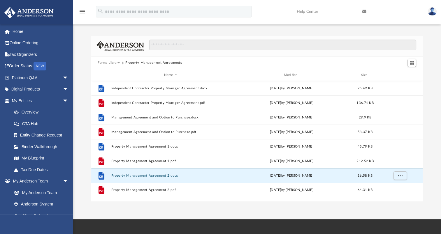
click at [109, 63] on button "Forms Library" at bounding box center [109, 62] width 22 height 5
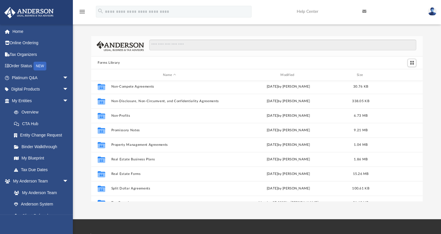
scroll to position [316, 0]
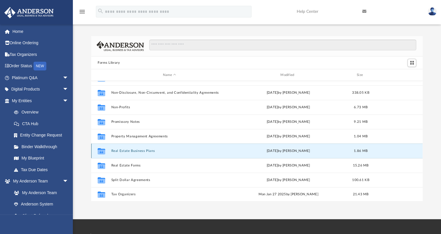
click at [139, 151] on button "Real Estate Business Plans" at bounding box center [169, 151] width 116 height 4
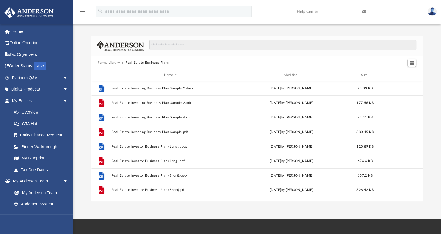
scroll to position [0, 0]
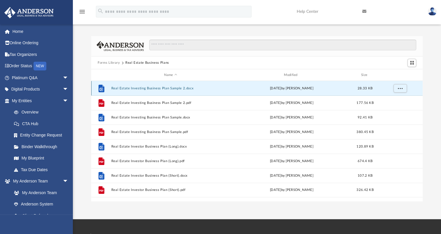
click at [164, 88] on button "Real Estate Investing Business Plan Sample 2.docx" at bounding box center [170, 88] width 118 height 4
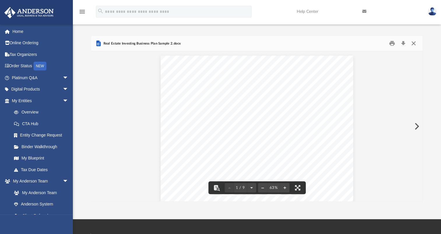
click at [414, 43] on button "Close" at bounding box center [413, 43] width 10 height 9
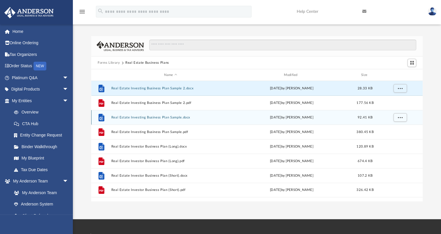
click at [162, 116] on button "Real Estate Investing Business Plan Sample.docx" at bounding box center [170, 118] width 118 height 4
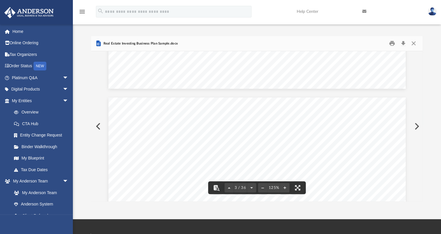
scroll to position [1194, 0]
click at [415, 44] on button "Close" at bounding box center [413, 43] width 10 height 9
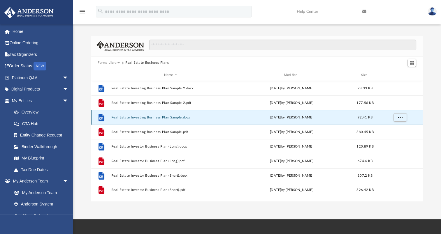
click at [185, 118] on button "Real Estate Investing Business Plan Sample.docx" at bounding box center [170, 118] width 118 height 4
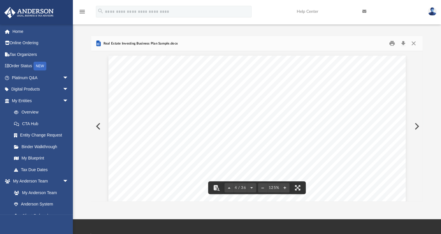
scroll to position [1179, 0]
click at [404, 43] on button "Download" at bounding box center [402, 43] width 10 height 9
click at [427, 33] on div "Forms Library Real Estate Business Plans Name Modified Size File Real Estate In…" at bounding box center [257, 113] width 368 height 178
click at [416, 45] on button "Close" at bounding box center [413, 43] width 10 height 9
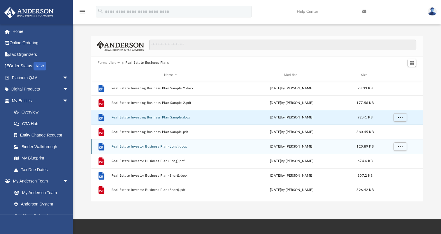
click at [150, 144] on div "File Real Estate Investor Business Plan (Long).docx [DATE] by [PERSON_NAME] 120…" at bounding box center [256, 146] width 331 height 15
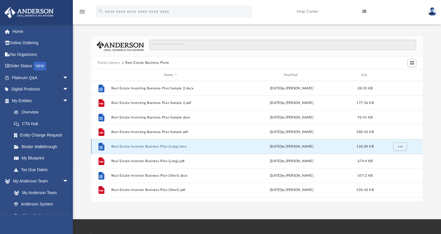
click at [150, 147] on button "Real Estate Investor Business Plan (Long).docx" at bounding box center [170, 147] width 118 height 4
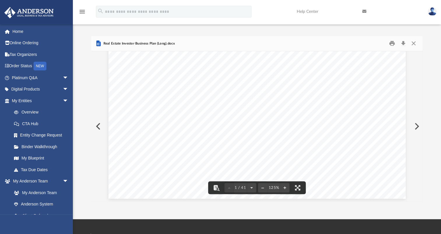
scroll to position [291, 0]
click at [404, 43] on button "Download" at bounding box center [402, 43] width 10 height 9
click at [411, 40] on button "Close" at bounding box center [413, 43] width 10 height 9
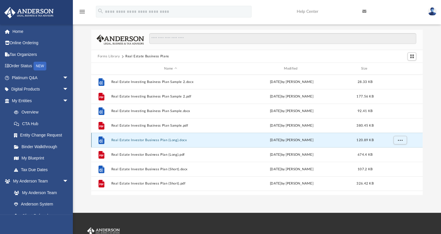
scroll to position [0, 0]
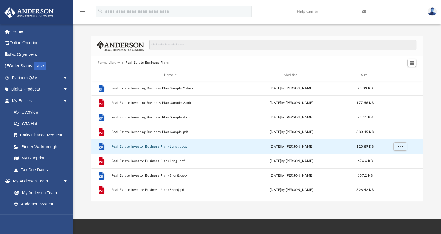
click at [115, 63] on button "Forms Library" at bounding box center [109, 62] width 22 height 5
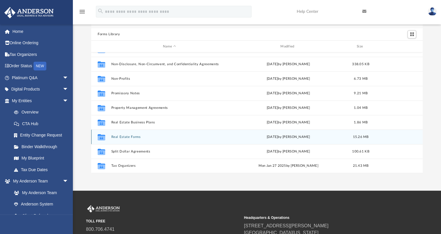
scroll to position [87, 0]
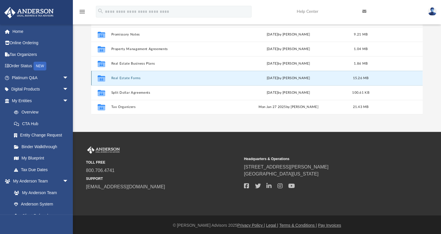
click at [130, 78] on button "Real Estate Forms" at bounding box center [169, 78] width 116 height 4
click at [128, 77] on button "Real Estate Forms" at bounding box center [169, 78] width 116 height 4
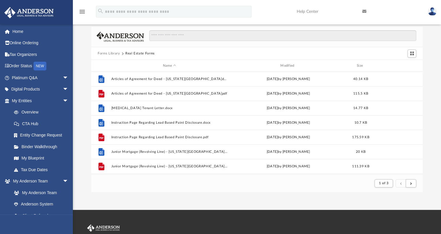
scroll to position [0, 0]
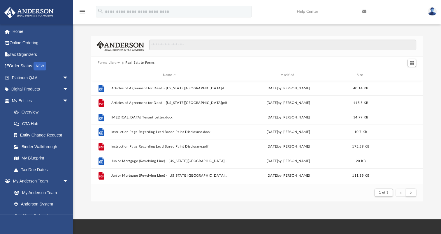
click at [108, 61] on button "Forms Library" at bounding box center [109, 62] width 22 height 5
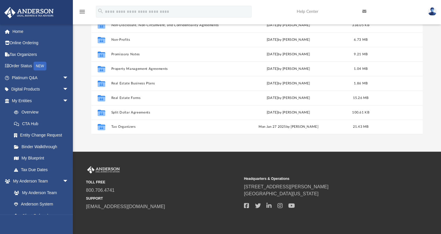
scroll to position [89, 0]
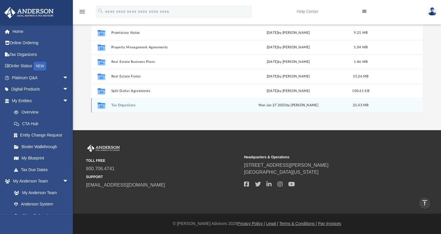
click at [124, 106] on button "Tax Organizers" at bounding box center [169, 105] width 116 height 4
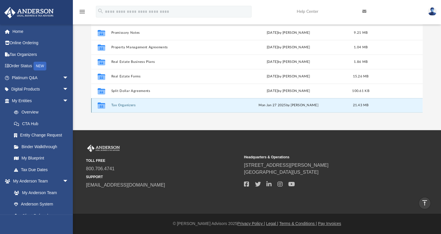
scroll to position [0, 0]
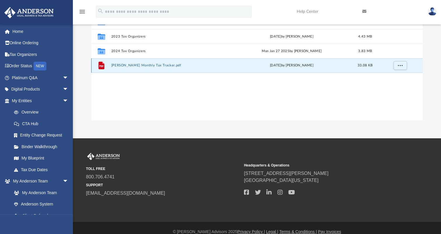
click at [139, 66] on button "[PERSON_NAME] Monthly Tax Tracker.pdf" at bounding box center [170, 65] width 118 height 4
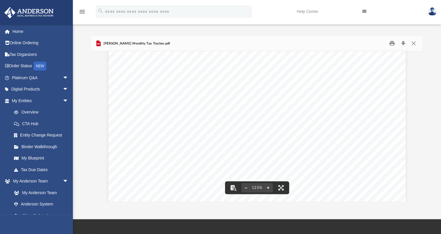
scroll to position [204, 0]
click at [403, 43] on button "Download" at bounding box center [402, 43] width 10 height 9
click at [428, 38] on div "Forms Library Tax Organizers Name Modified Size Collaborated Folder 2021 Tax Or…" at bounding box center [257, 119] width 368 height 166
click at [412, 42] on button "Close" at bounding box center [413, 43] width 10 height 9
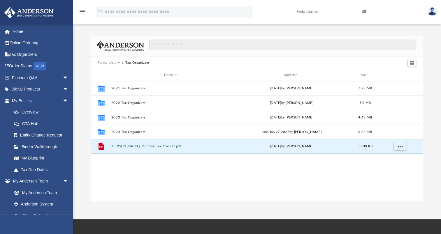
click at [113, 63] on button "Forms Library" at bounding box center [109, 62] width 22 height 5
